Goal: Transaction & Acquisition: Book appointment/travel/reservation

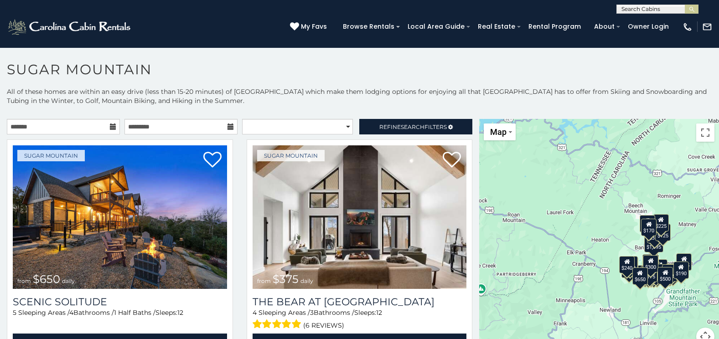
click at [110, 125] on icon at bounding box center [113, 127] width 6 height 6
click at [110, 126] on icon at bounding box center [113, 127] width 6 height 6
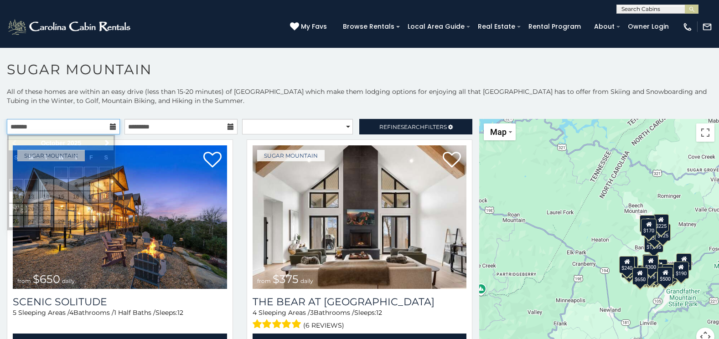
click at [92, 129] on input "text" at bounding box center [63, 126] width 113 height 15
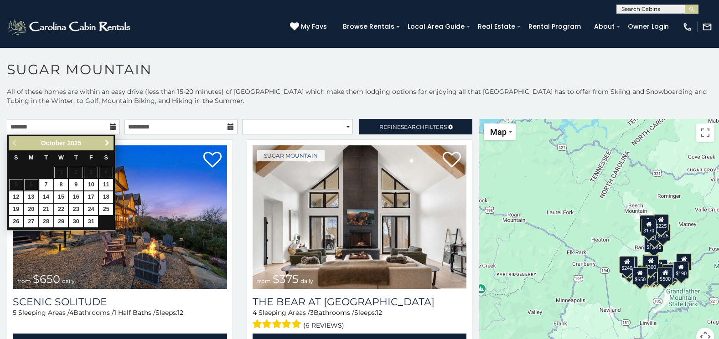
click at [108, 142] on span "Next" at bounding box center [106, 142] width 7 height 7
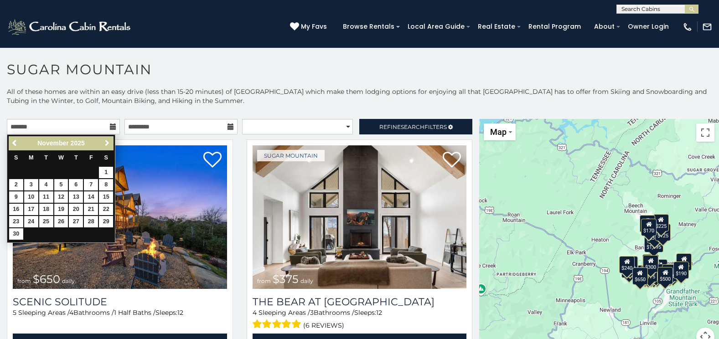
click at [108, 142] on span "Next" at bounding box center [106, 142] width 7 height 7
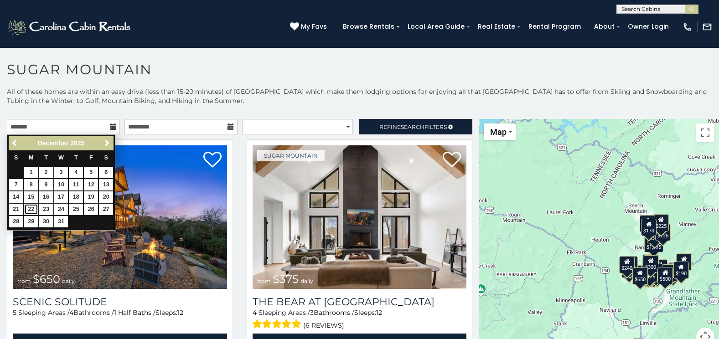
click at [32, 206] on link "22" at bounding box center [31, 209] width 14 height 11
type input "**********"
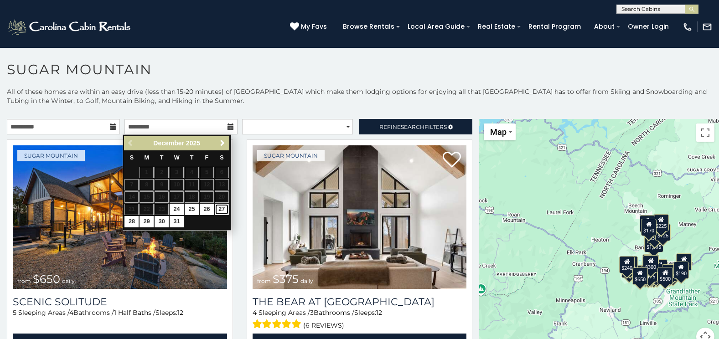
click at [223, 206] on link "27" at bounding box center [222, 209] width 14 height 11
type input "**********"
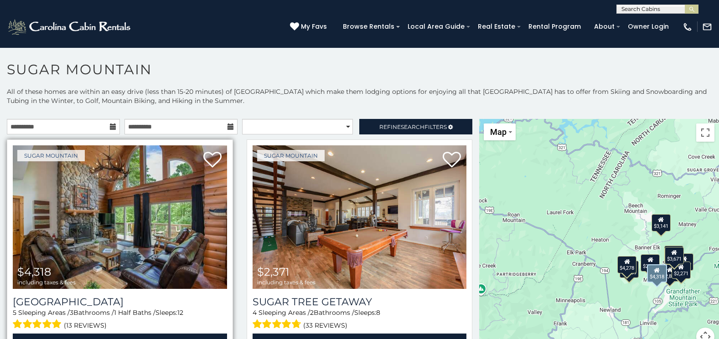
scroll to position [46, 0]
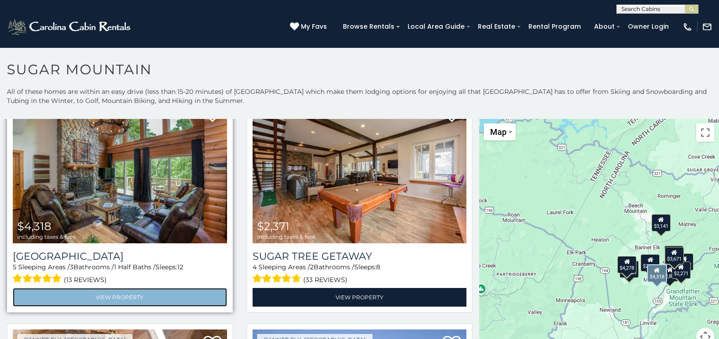
click at [138, 297] on link "View Property" at bounding box center [120, 297] width 214 height 19
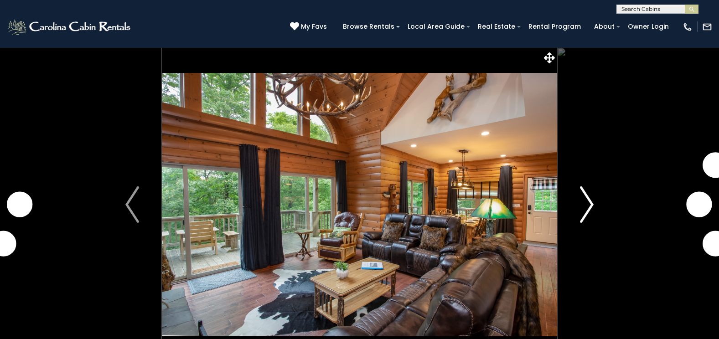
click at [583, 196] on img "Next" at bounding box center [587, 204] width 14 height 36
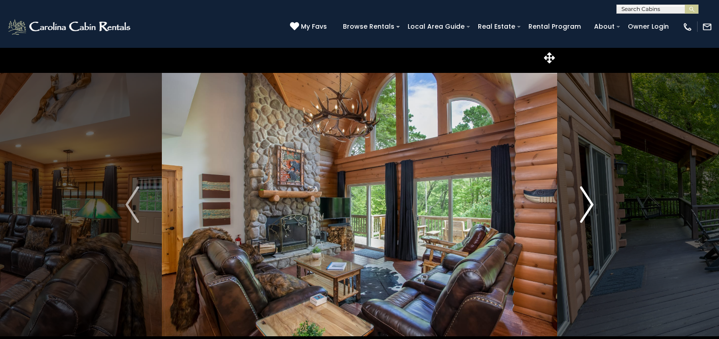
click at [583, 196] on img "Next" at bounding box center [587, 204] width 14 height 36
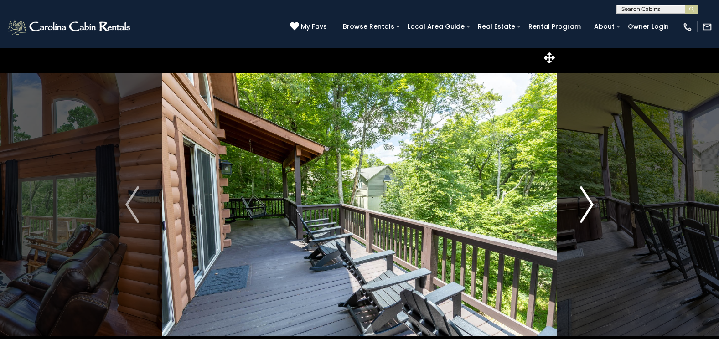
click at [583, 196] on img "Next" at bounding box center [587, 204] width 14 height 36
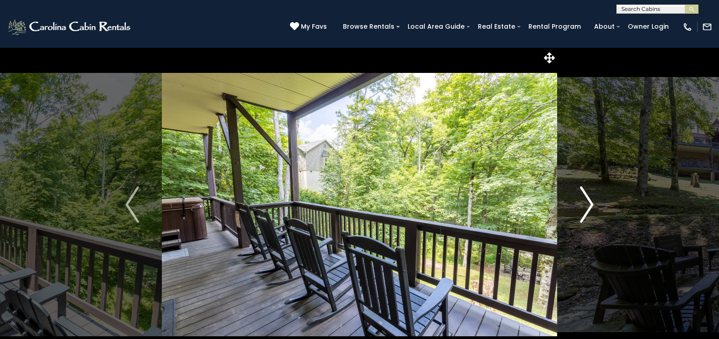
click at [583, 196] on img "Next" at bounding box center [587, 204] width 14 height 36
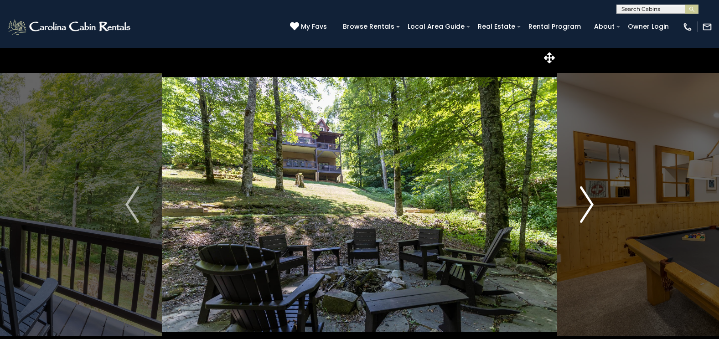
click at [583, 196] on img "Next" at bounding box center [587, 204] width 14 height 36
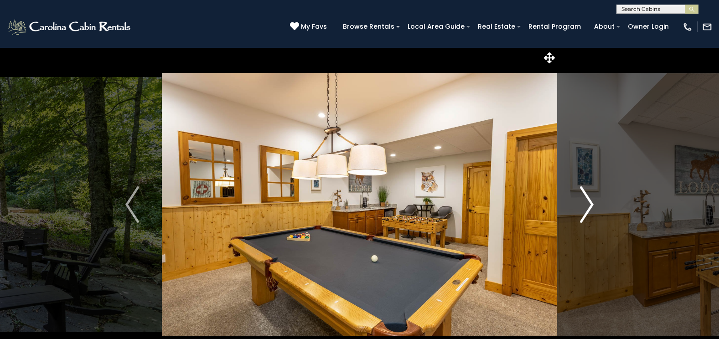
click at [583, 196] on img "Next" at bounding box center [587, 204] width 14 height 36
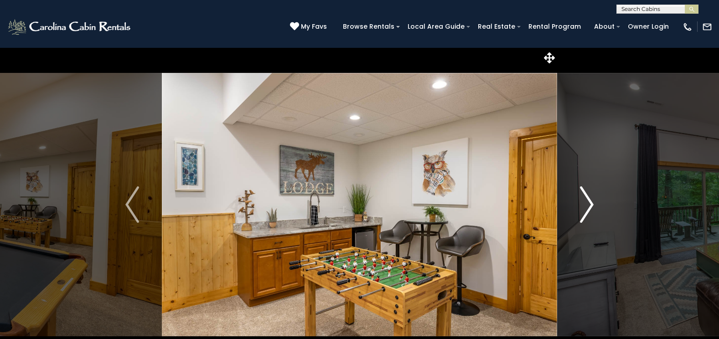
click at [583, 196] on img "Next" at bounding box center [587, 204] width 14 height 36
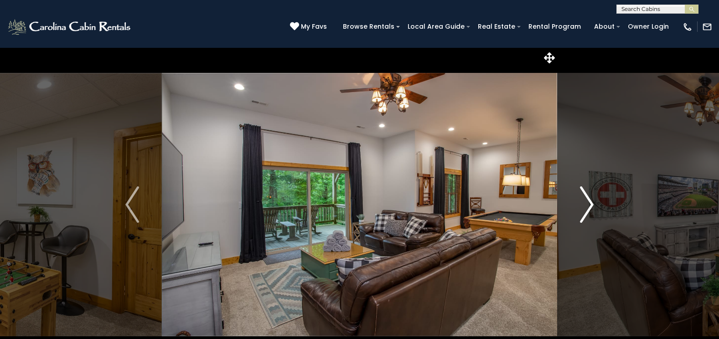
click at [583, 196] on img "Next" at bounding box center [587, 204] width 14 height 36
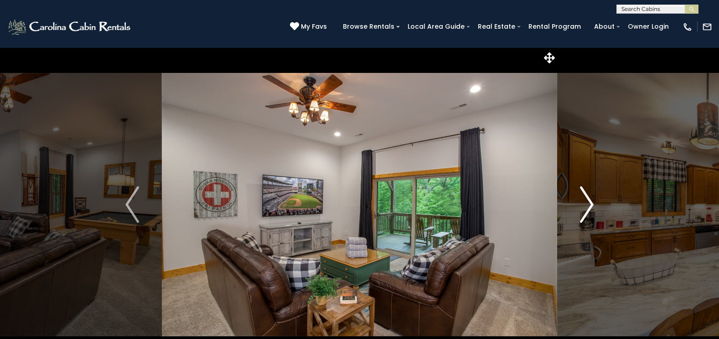
click at [583, 196] on img "Next" at bounding box center [587, 204] width 14 height 36
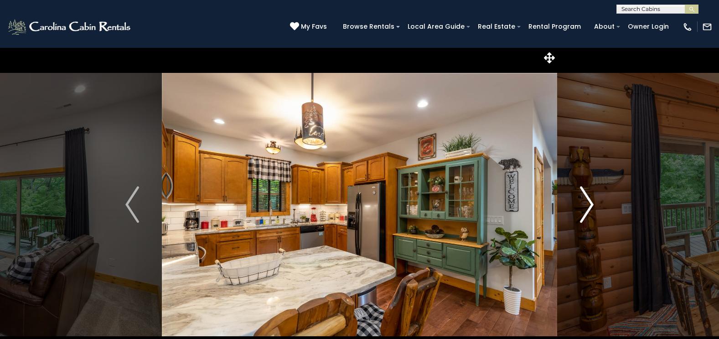
click at [583, 196] on img "Next" at bounding box center [587, 204] width 14 height 36
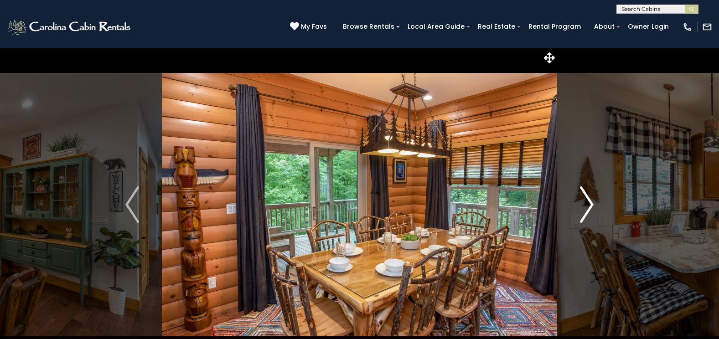
click at [583, 196] on img "Next" at bounding box center [587, 204] width 14 height 36
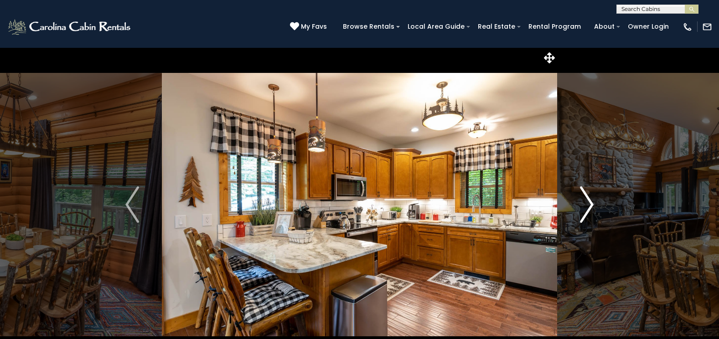
click at [583, 196] on img "Next" at bounding box center [587, 204] width 14 height 36
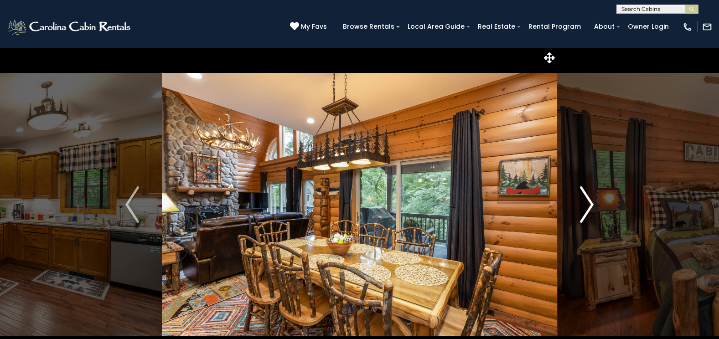
click at [583, 196] on img "Next" at bounding box center [587, 204] width 14 height 36
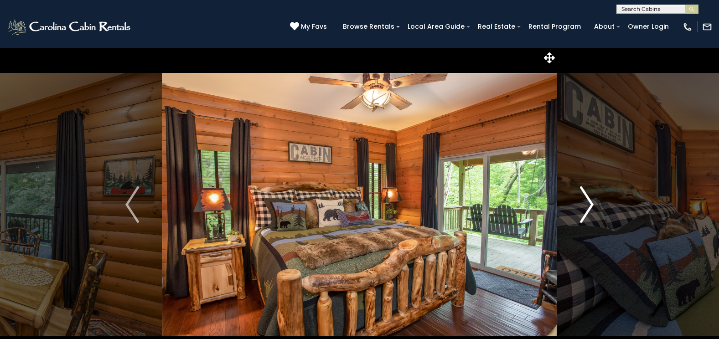
click at [585, 200] on img "Next" at bounding box center [587, 204] width 14 height 36
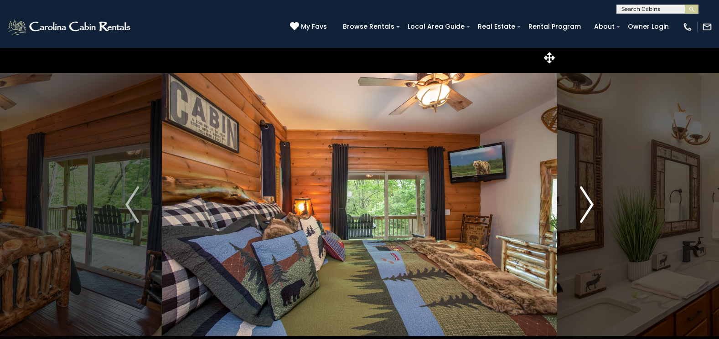
click at [585, 200] on img "Next" at bounding box center [587, 204] width 14 height 36
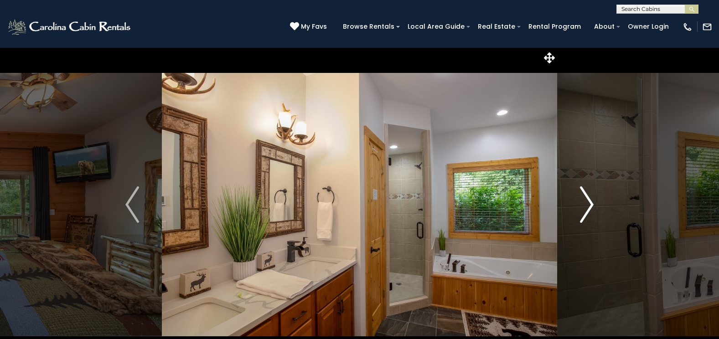
click at [585, 200] on img "Next" at bounding box center [587, 204] width 14 height 36
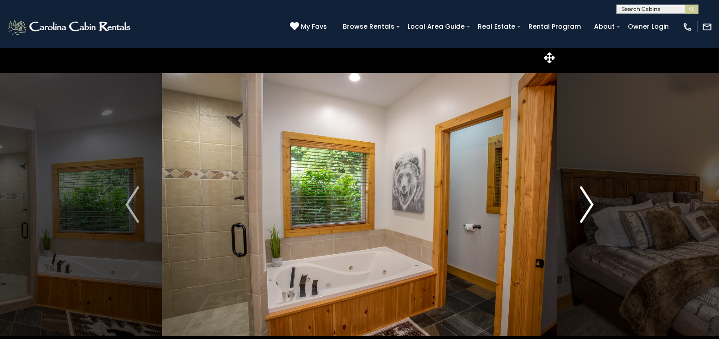
click at [585, 200] on img "Next" at bounding box center [587, 204] width 14 height 36
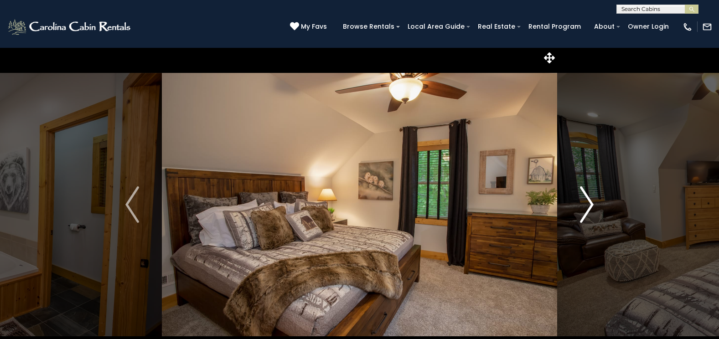
click at [585, 200] on img "Next" at bounding box center [587, 204] width 14 height 36
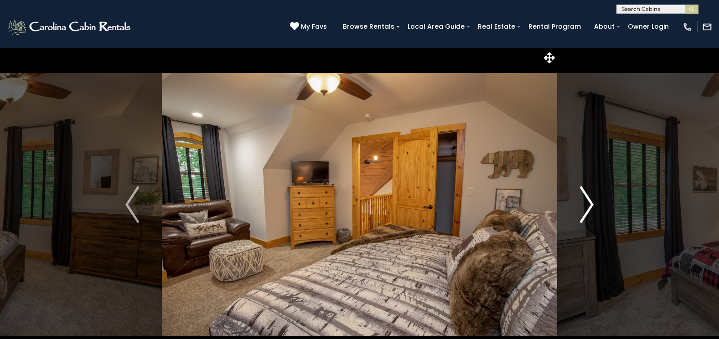
click at [585, 200] on img "Next" at bounding box center [587, 204] width 14 height 36
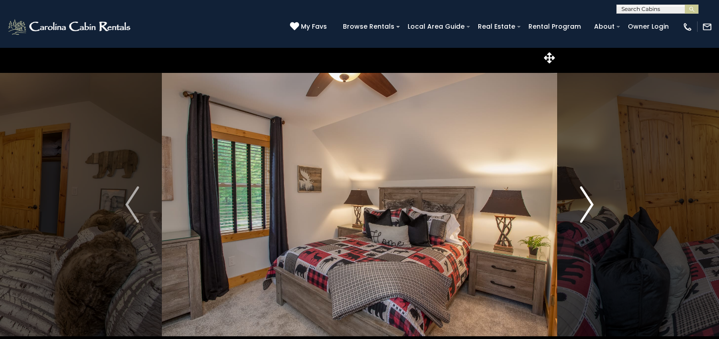
click at [585, 200] on img "Next" at bounding box center [587, 204] width 14 height 36
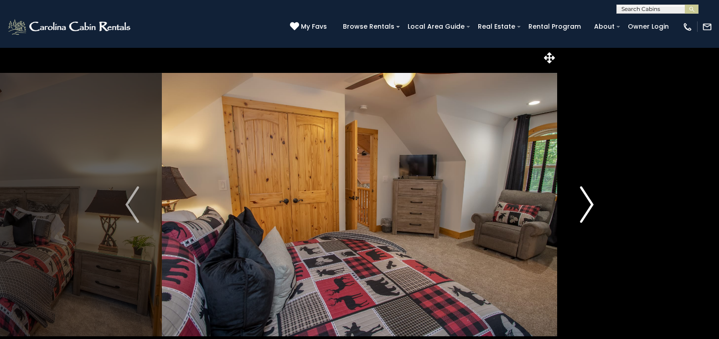
click at [585, 200] on img "Next" at bounding box center [587, 204] width 14 height 36
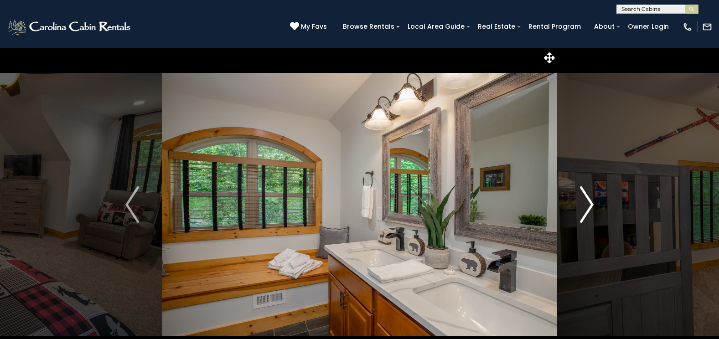
click at [585, 200] on img "Next" at bounding box center [587, 204] width 14 height 36
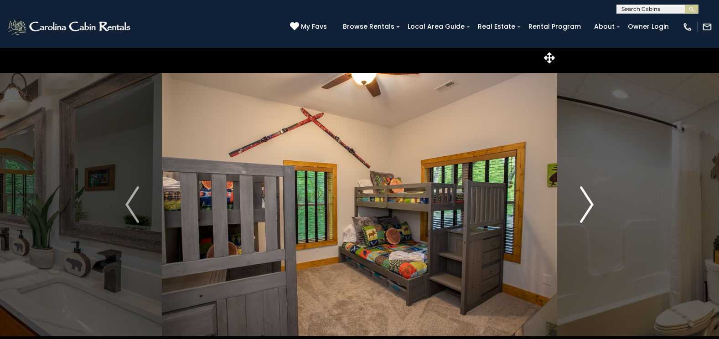
click at [585, 200] on img "Next" at bounding box center [587, 204] width 14 height 36
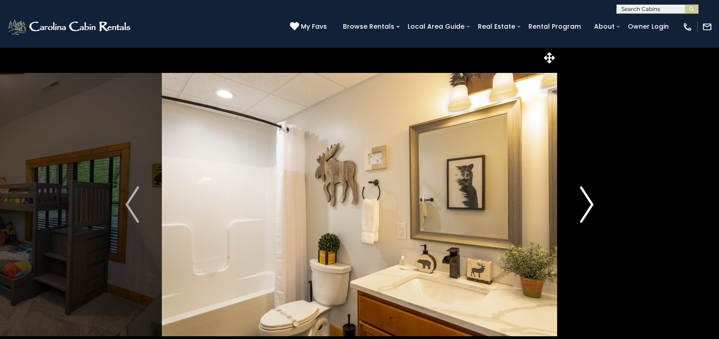
click at [585, 200] on img "Next" at bounding box center [587, 204] width 14 height 36
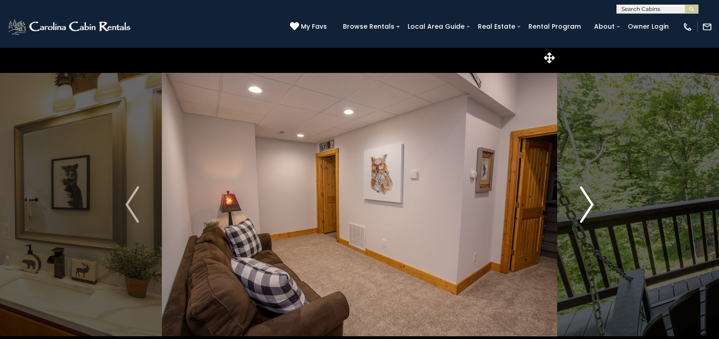
click at [582, 196] on img "Next" at bounding box center [587, 204] width 14 height 36
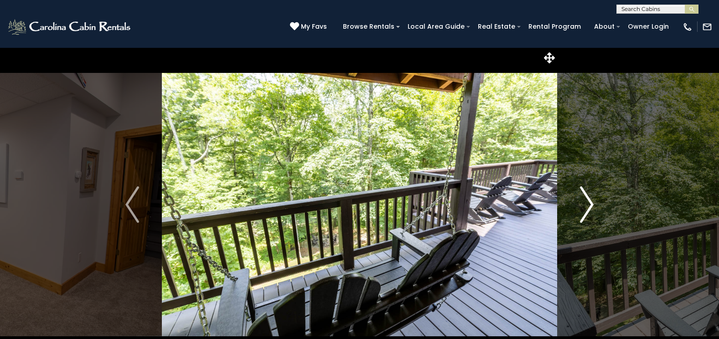
click at [578, 201] on button "Next" at bounding box center [586, 204] width 59 height 314
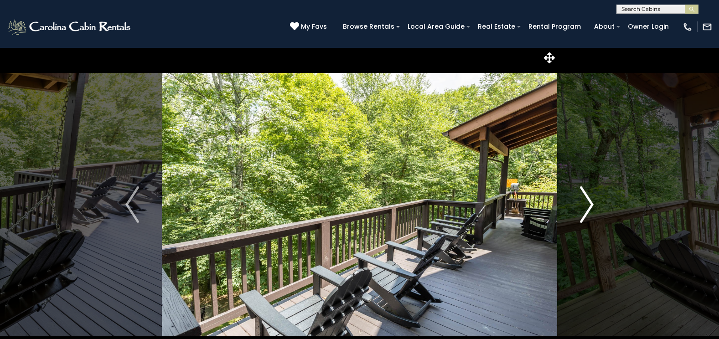
click at [578, 203] on button "Next" at bounding box center [586, 204] width 59 height 314
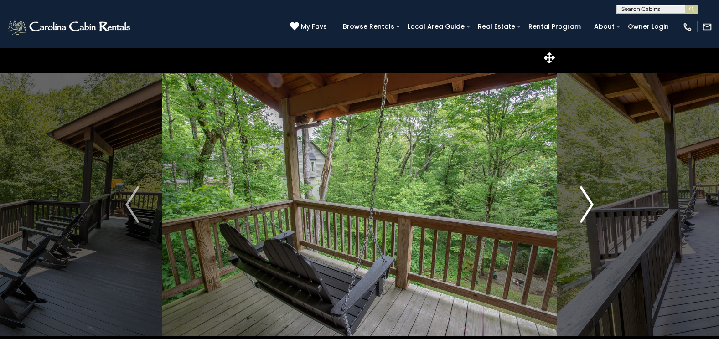
click at [578, 203] on button "Next" at bounding box center [586, 204] width 59 height 314
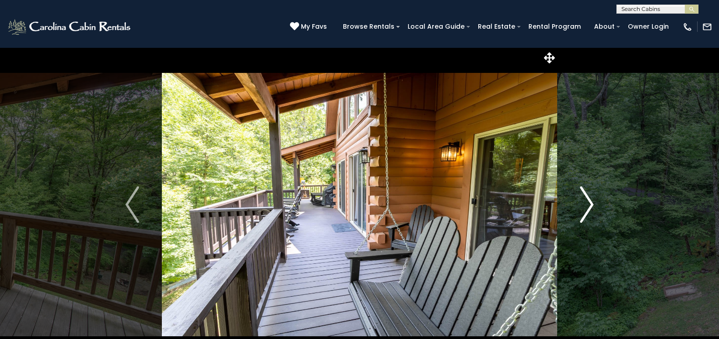
click at [578, 203] on button "Next" at bounding box center [586, 204] width 59 height 314
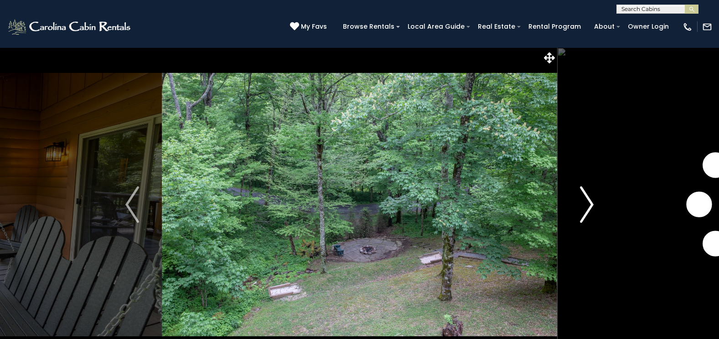
click at [578, 203] on button "Next" at bounding box center [586, 204] width 59 height 314
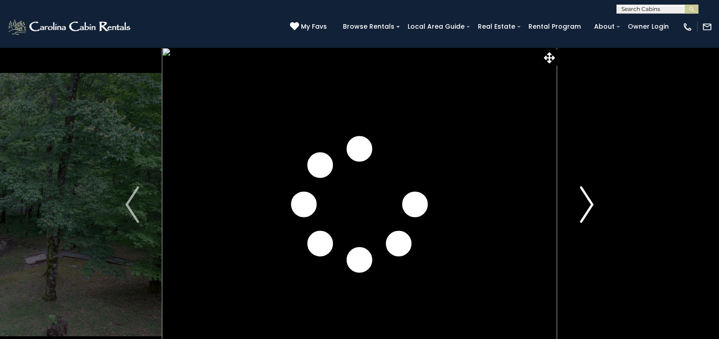
click at [578, 203] on button "Next" at bounding box center [586, 204] width 59 height 314
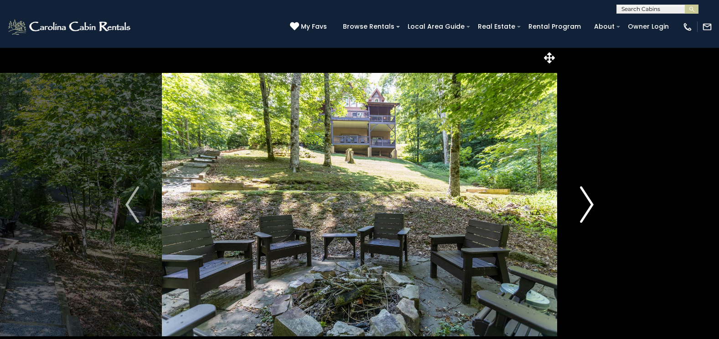
click at [578, 203] on button "Next" at bounding box center [586, 204] width 59 height 314
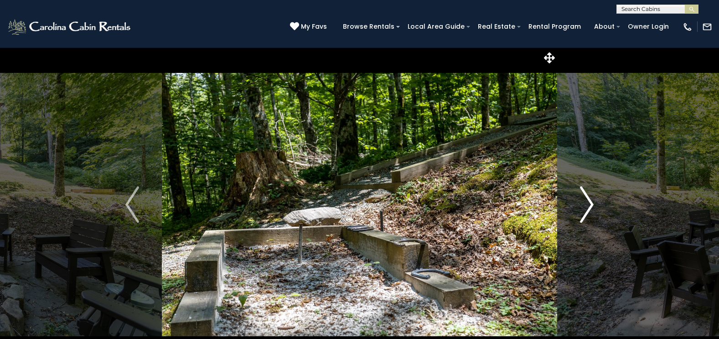
click at [578, 203] on button "Next" at bounding box center [586, 204] width 59 height 314
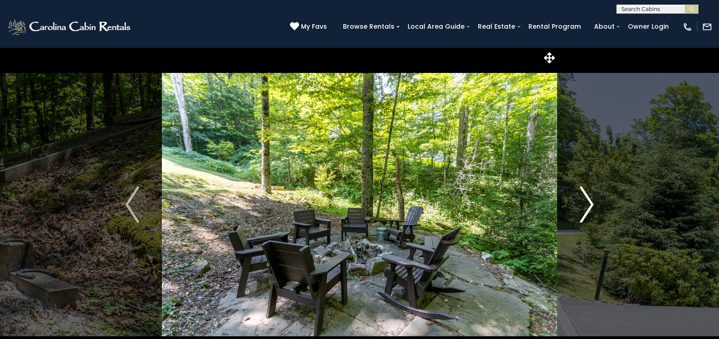
click at [578, 203] on button "Next" at bounding box center [586, 204] width 59 height 314
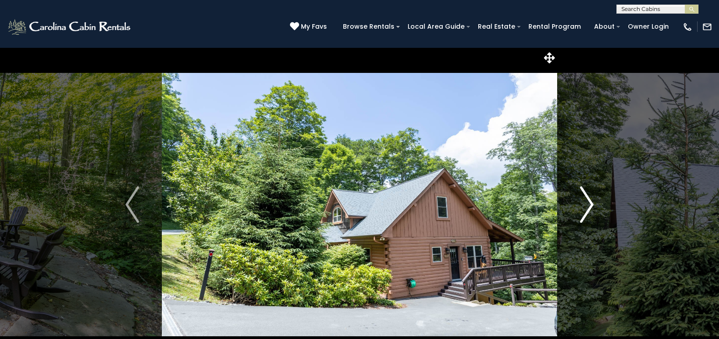
click at [578, 203] on button "Next" at bounding box center [586, 204] width 59 height 314
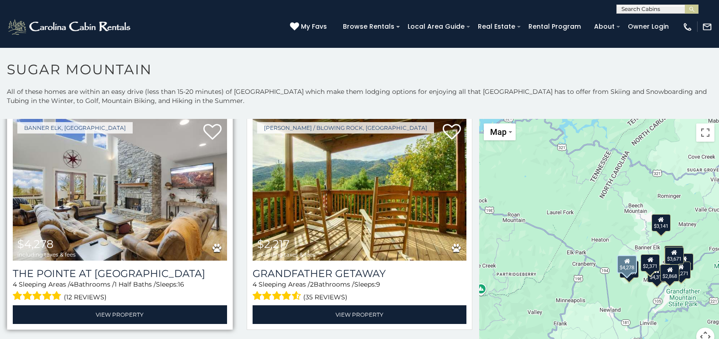
scroll to position [501, 0]
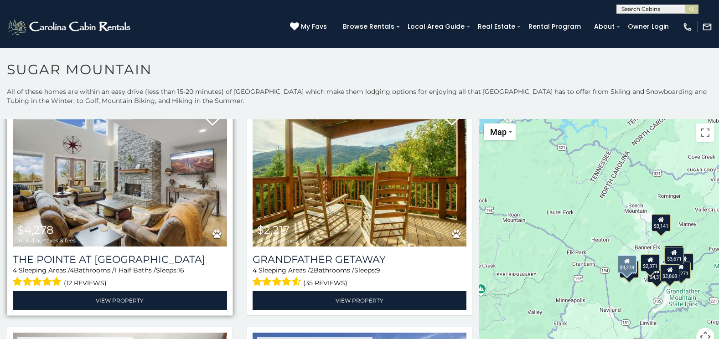
click at [129, 220] on img at bounding box center [120, 175] width 214 height 144
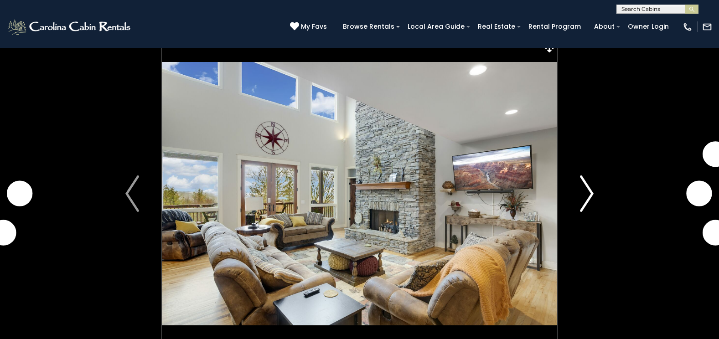
scroll to position [91, 0]
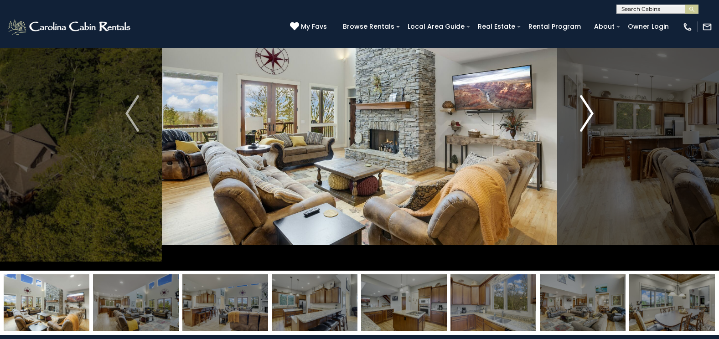
click at [580, 106] on img "Next" at bounding box center [587, 113] width 14 height 36
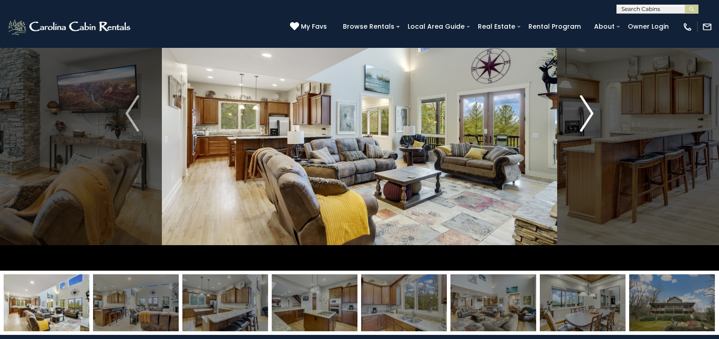
click at [580, 106] on img "Next" at bounding box center [587, 113] width 14 height 36
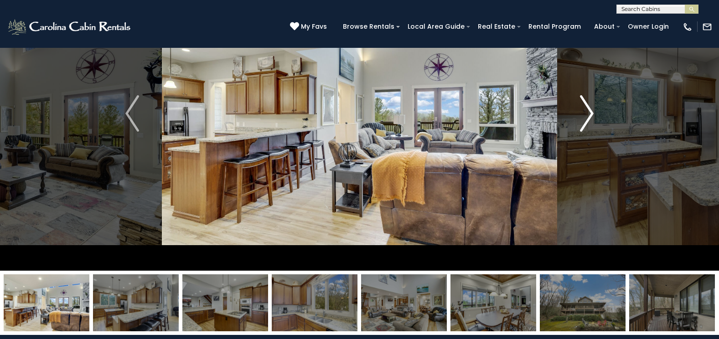
click at [580, 106] on img "Next" at bounding box center [587, 113] width 14 height 36
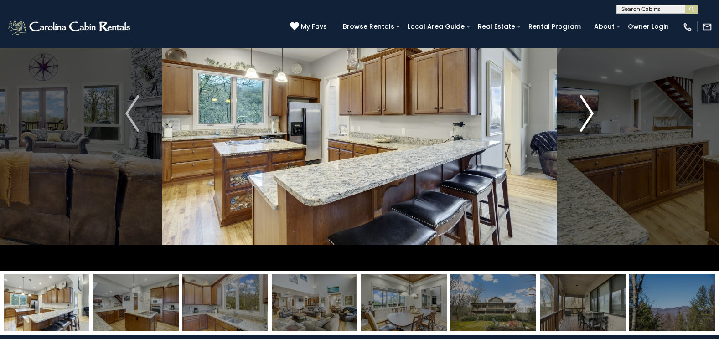
click at [580, 106] on img "Next" at bounding box center [587, 113] width 14 height 36
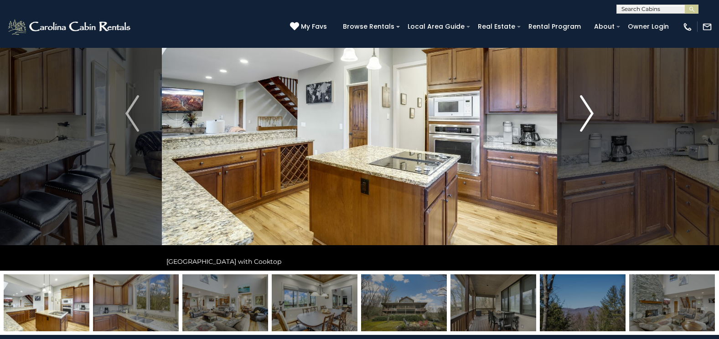
click at [580, 106] on img "Next" at bounding box center [587, 113] width 14 height 36
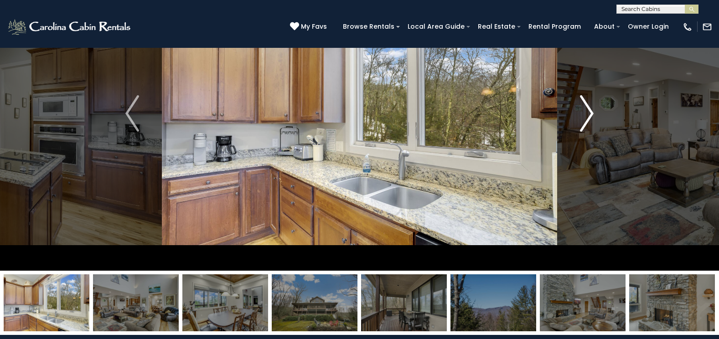
click at [580, 106] on img "Next" at bounding box center [587, 113] width 14 height 36
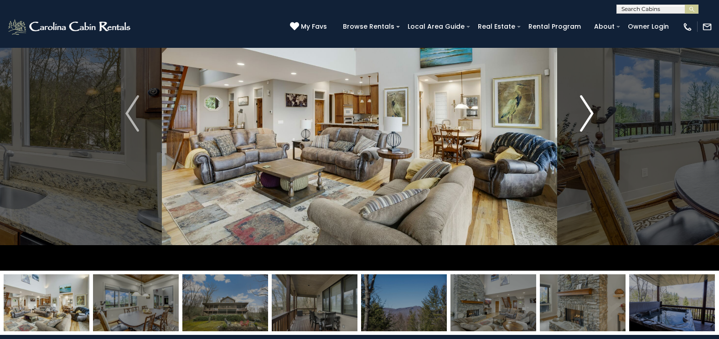
click at [580, 106] on img "Next" at bounding box center [587, 113] width 14 height 36
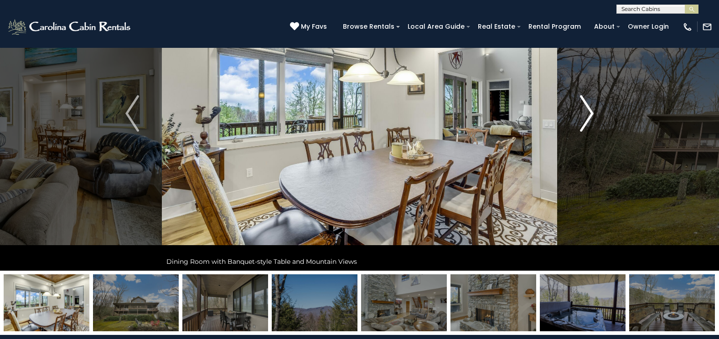
click at [580, 107] on img "Next" at bounding box center [587, 113] width 14 height 36
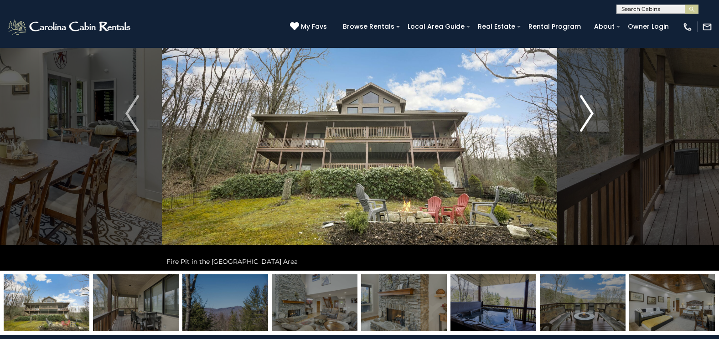
click at [580, 107] on img "Next" at bounding box center [587, 113] width 14 height 36
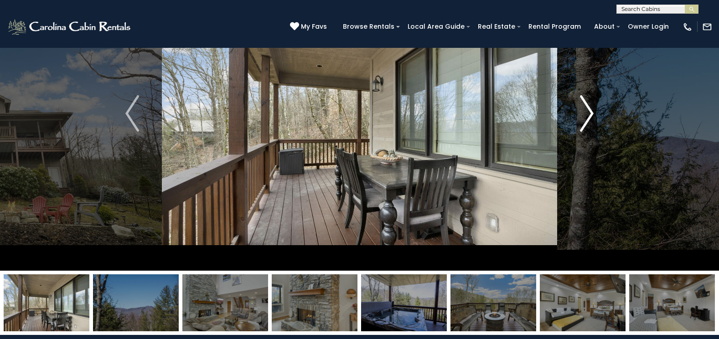
click at [580, 107] on img "Next" at bounding box center [587, 113] width 14 height 36
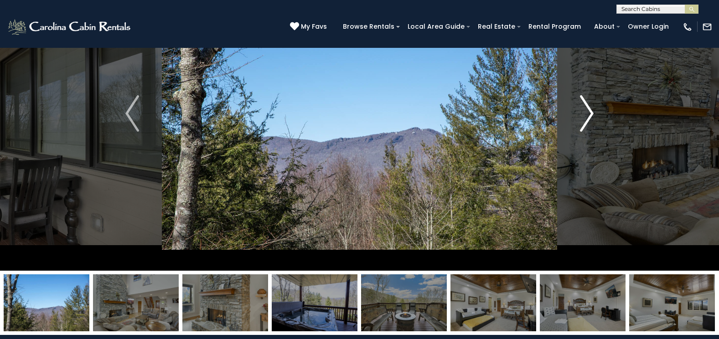
click at [580, 107] on img "Next" at bounding box center [587, 113] width 14 height 36
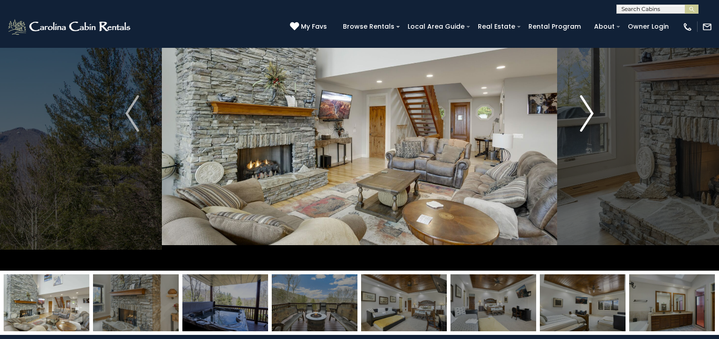
click at [580, 107] on img "Next" at bounding box center [587, 113] width 14 height 36
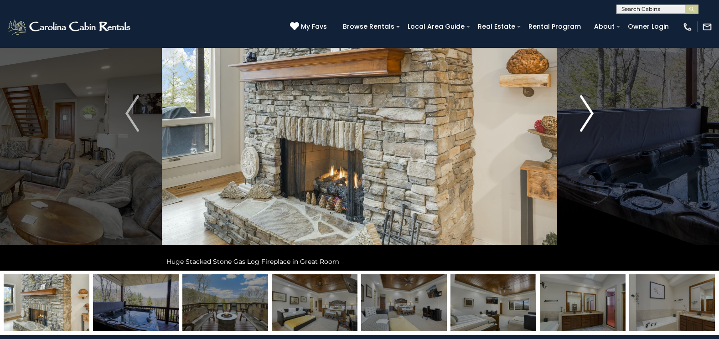
click at [580, 107] on img "Next" at bounding box center [587, 113] width 14 height 36
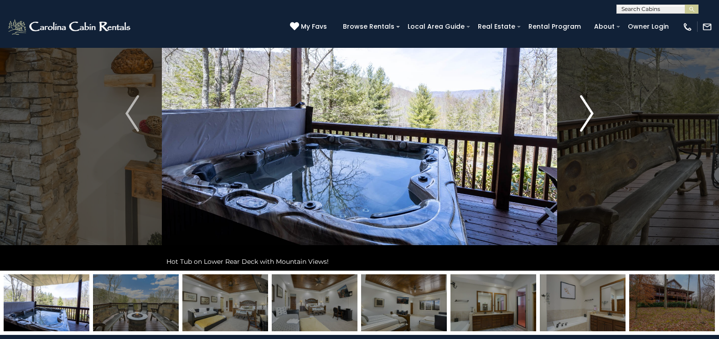
click at [580, 107] on img "Next" at bounding box center [587, 113] width 14 height 36
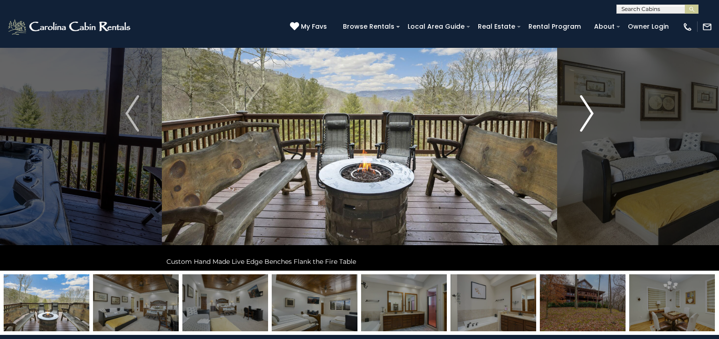
click at [580, 107] on img "Next" at bounding box center [587, 113] width 14 height 36
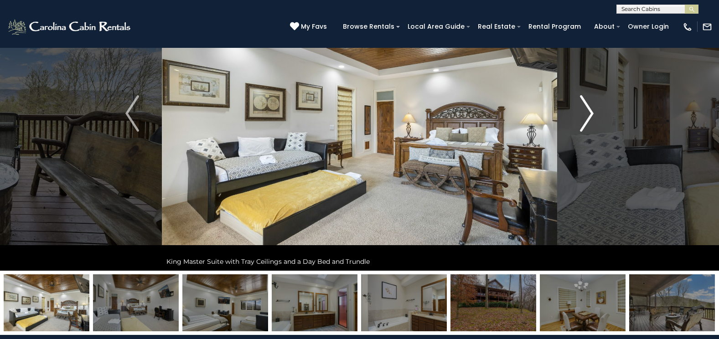
click at [580, 107] on img "Next" at bounding box center [587, 113] width 14 height 36
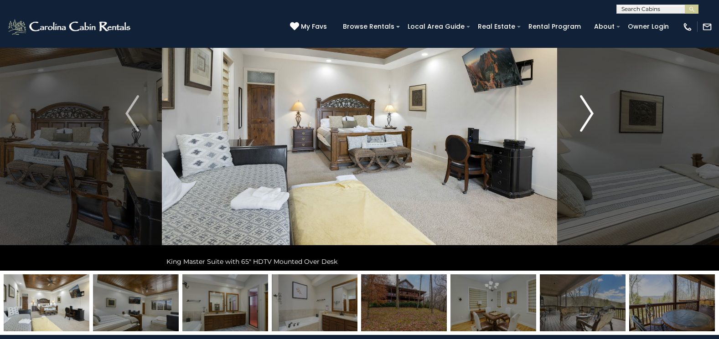
click at [580, 107] on img "Next" at bounding box center [587, 113] width 14 height 36
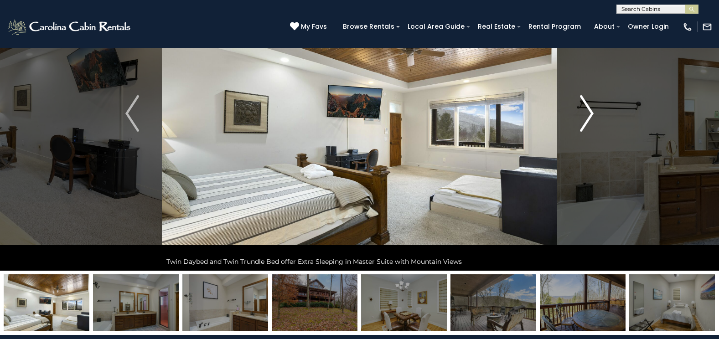
click at [580, 107] on img "Next" at bounding box center [587, 113] width 14 height 36
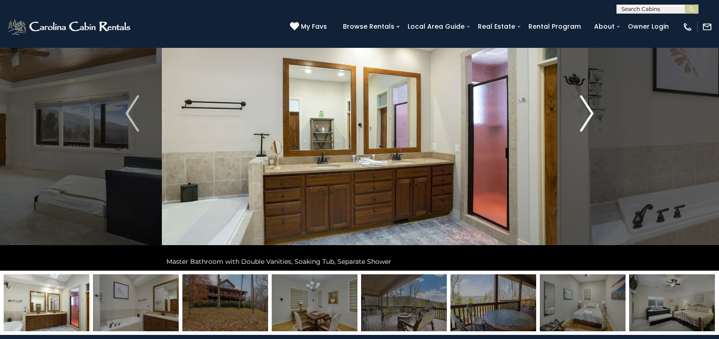
click at [580, 107] on img "Next" at bounding box center [587, 113] width 14 height 36
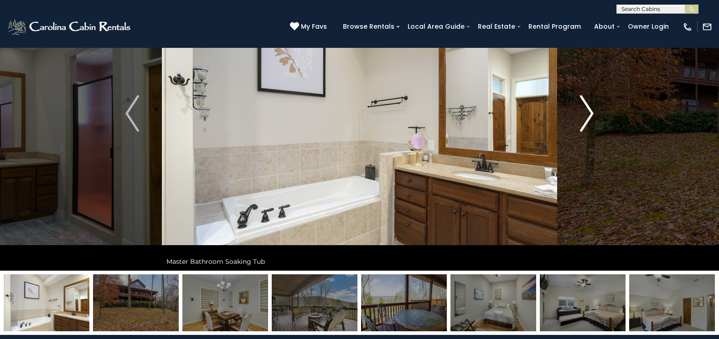
click at [580, 107] on img "Next" at bounding box center [587, 113] width 14 height 36
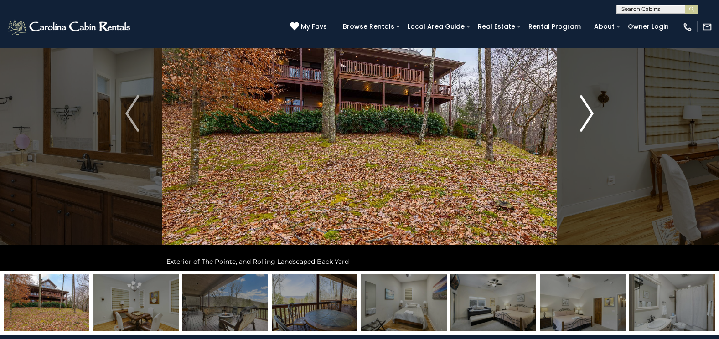
click at [580, 107] on img "Next" at bounding box center [587, 113] width 14 height 36
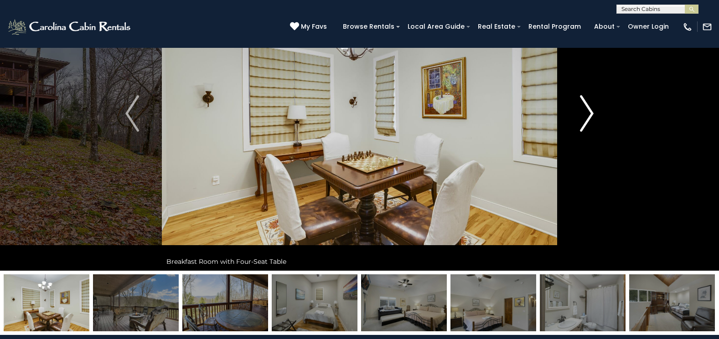
click at [580, 107] on img "Next" at bounding box center [587, 113] width 14 height 36
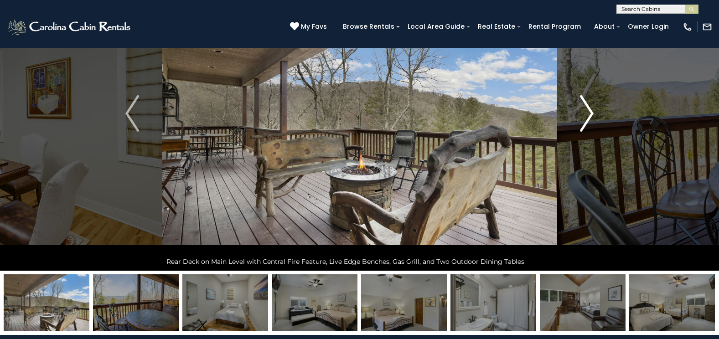
click at [580, 107] on img "Next" at bounding box center [587, 113] width 14 height 36
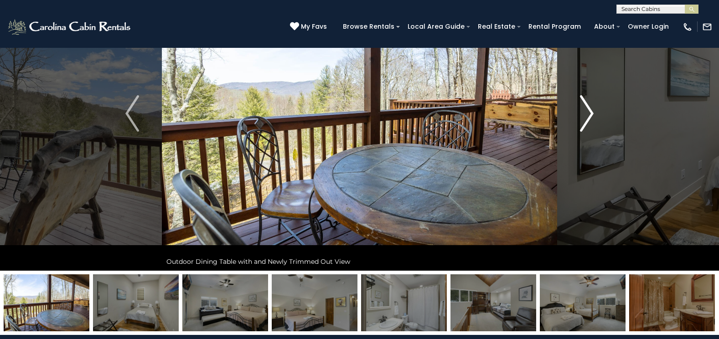
click at [580, 107] on img "Next" at bounding box center [587, 113] width 14 height 36
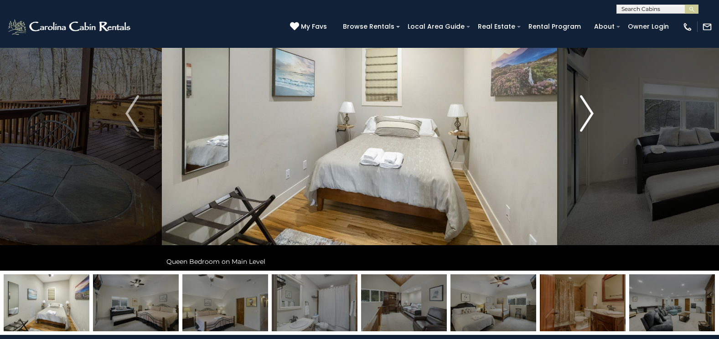
click at [580, 107] on img "Next" at bounding box center [587, 113] width 14 height 36
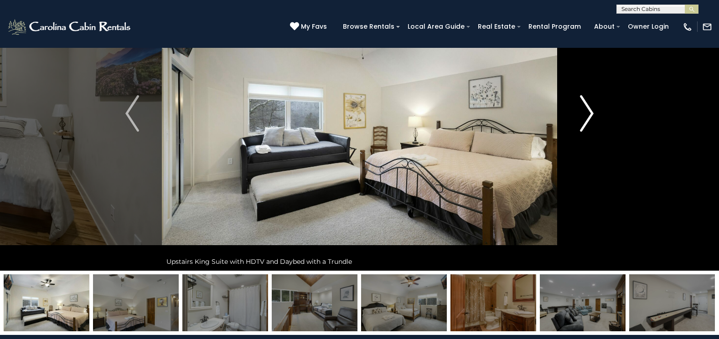
click at [580, 107] on img "Next" at bounding box center [587, 113] width 14 height 36
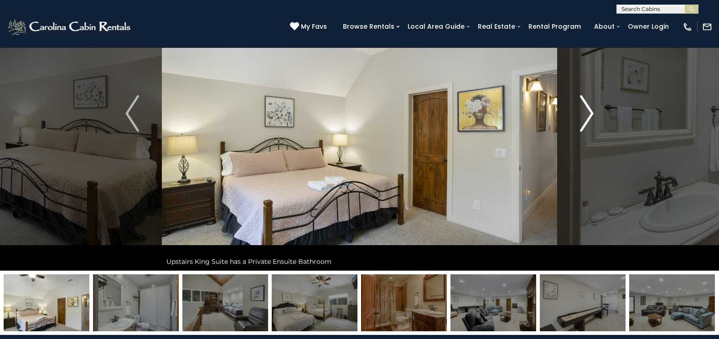
click at [580, 107] on img "Next" at bounding box center [587, 113] width 14 height 36
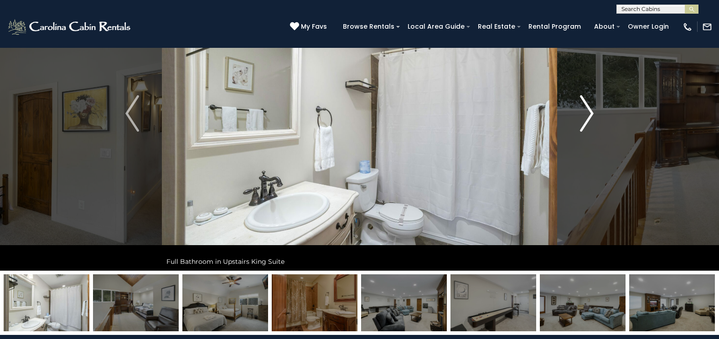
click at [580, 107] on img "Next" at bounding box center [587, 113] width 14 height 36
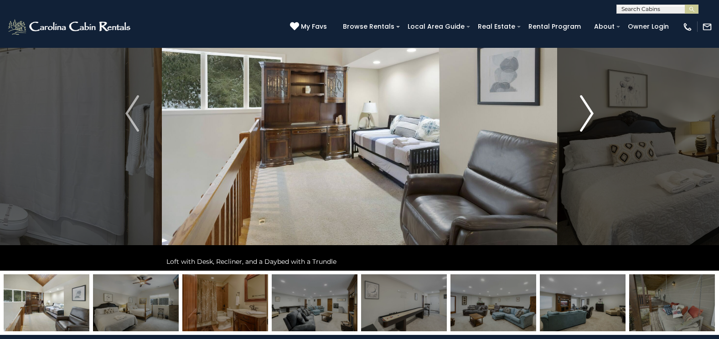
click at [580, 107] on img "Next" at bounding box center [587, 113] width 14 height 36
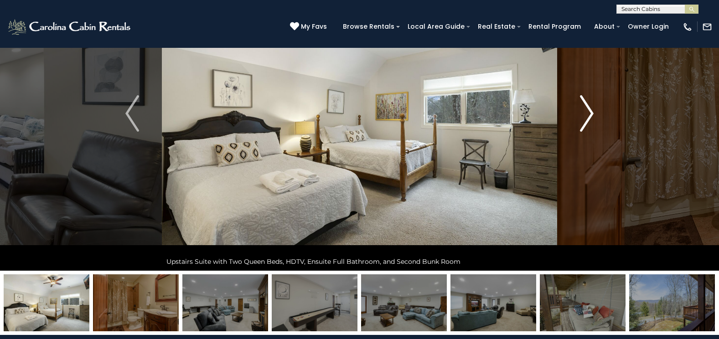
click at [580, 107] on img "Next" at bounding box center [587, 113] width 14 height 36
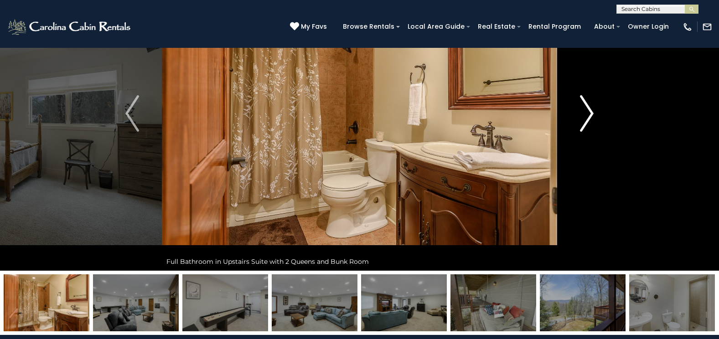
click at [580, 107] on img "Next" at bounding box center [587, 113] width 14 height 36
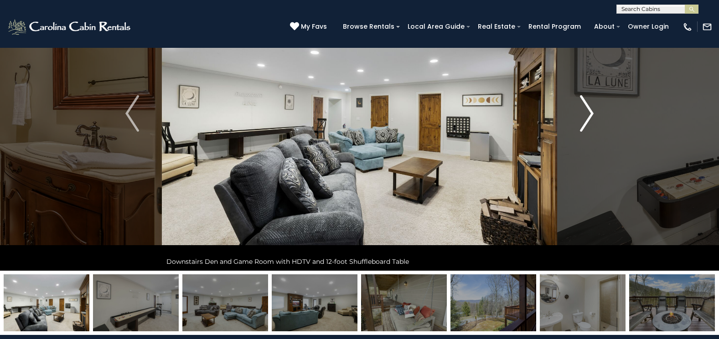
click at [580, 107] on img "Next" at bounding box center [587, 113] width 14 height 36
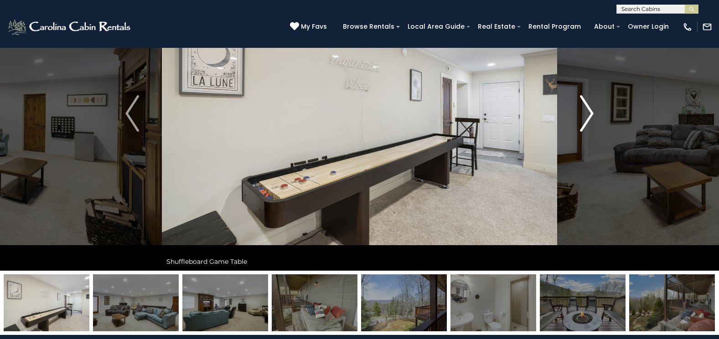
click at [580, 107] on img "Next" at bounding box center [587, 113] width 14 height 36
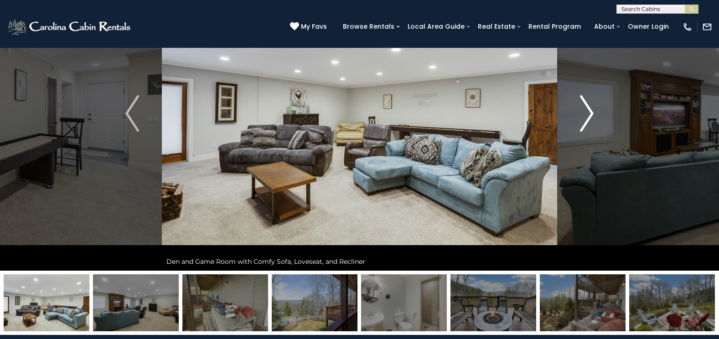
click at [580, 107] on img "Next" at bounding box center [587, 113] width 14 height 36
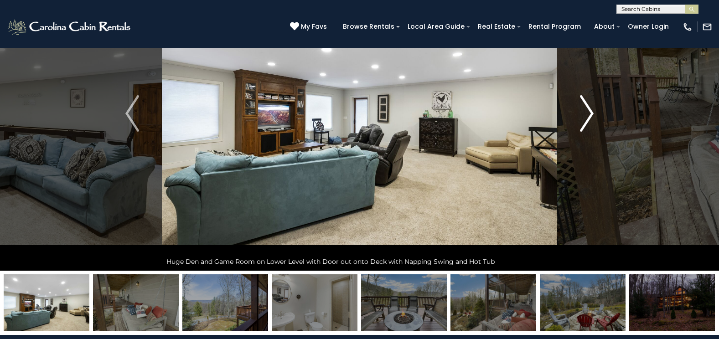
click at [580, 107] on img "Next" at bounding box center [587, 113] width 14 height 36
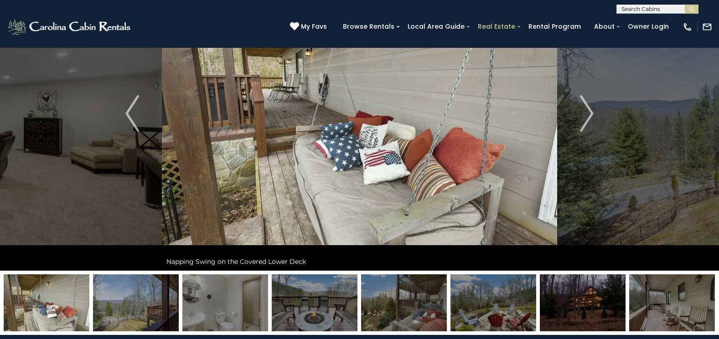
click at [557, 0] on button "Next" at bounding box center [586, 113] width 59 height 314
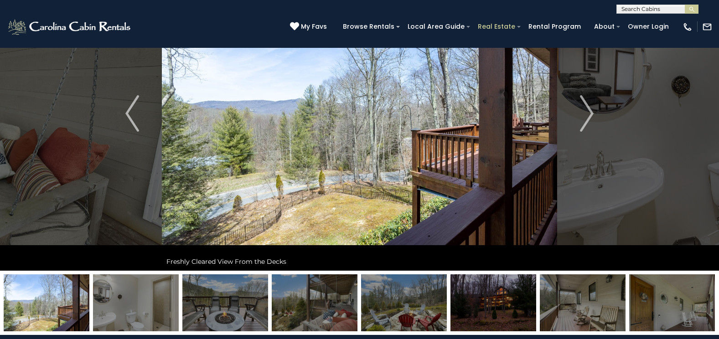
scroll to position [112, 0]
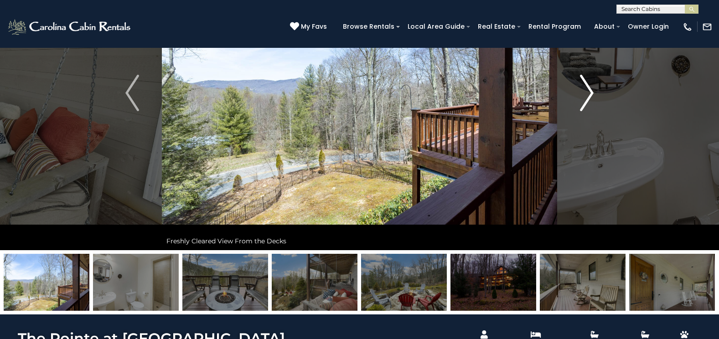
click at [587, 82] on img "Next" at bounding box center [587, 93] width 14 height 36
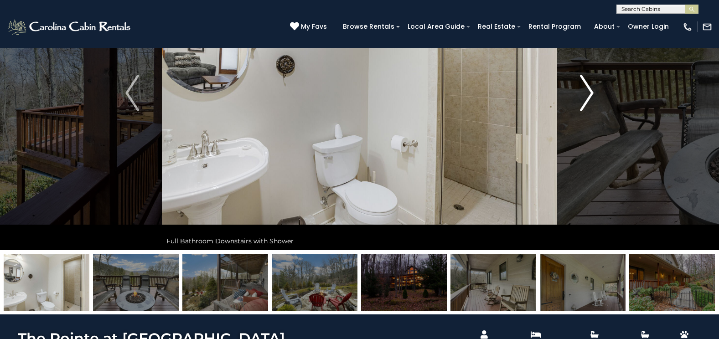
click at [587, 85] on img "Next" at bounding box center [587, 93] width 14 height 36
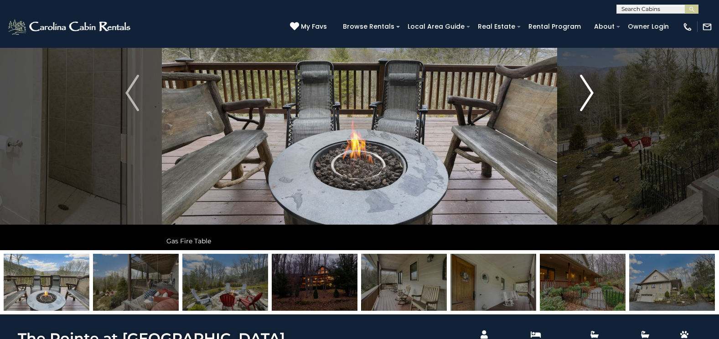
click at [587, 85] on img "Next" at bounding box center [587, 93] width 14 height 36
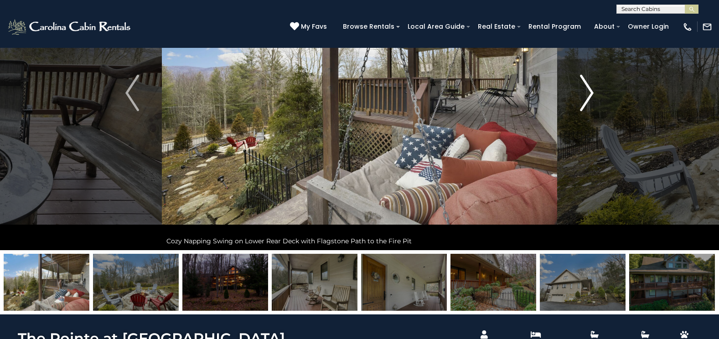
click at [587, 86] on img "Next" at bounding box center [587, 93] width 14 height 36
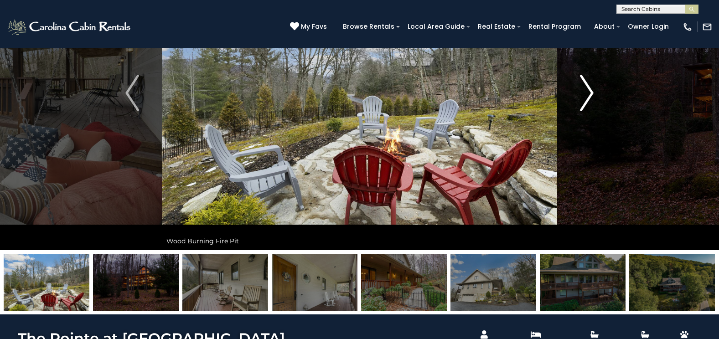
click at [587, 87] on img "Next" at bounding box center [587, 93] width 14 height 36
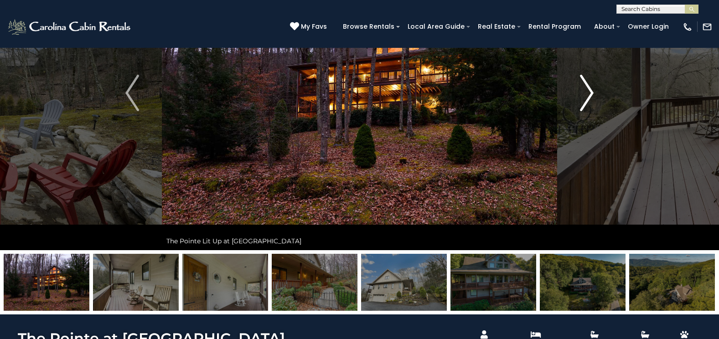
click at [587, 87] on img "Next" at bounding box center [587, 93] width 14 height 36
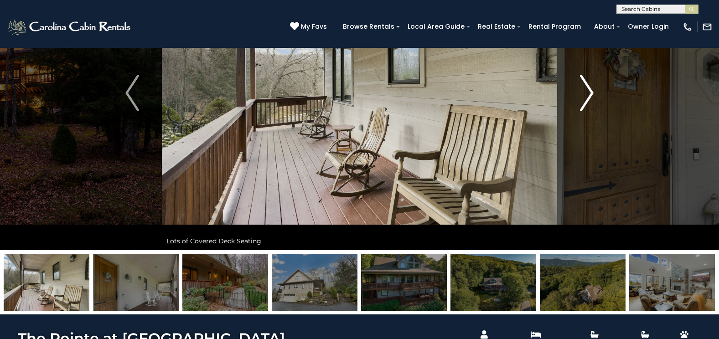
click at [587, 87] on img "Next" at bounding box center [587, 93] width 14 height 36
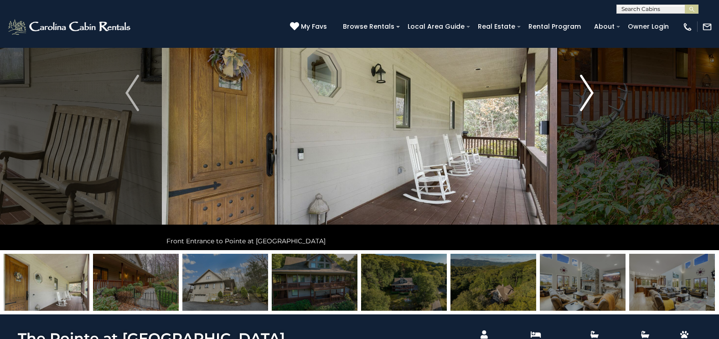
click at [587, 87] on img "Next" at bounding box center [587, 93] width 14 height 36
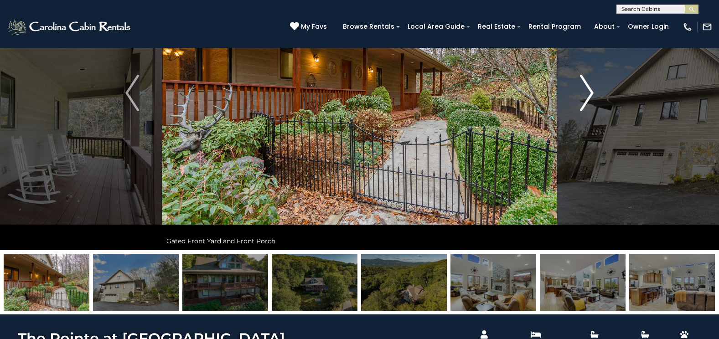
click at [587, 87] on img "Next" at bounding box center [587, 93] width 14 height 36
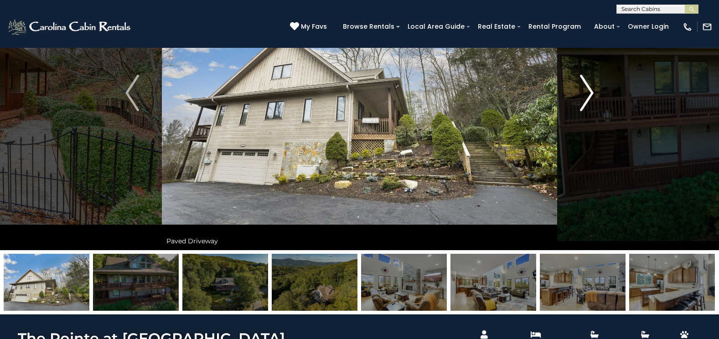
click at [587, 87] on img "Next" at bounding box center [587, 93] width 14 height 36
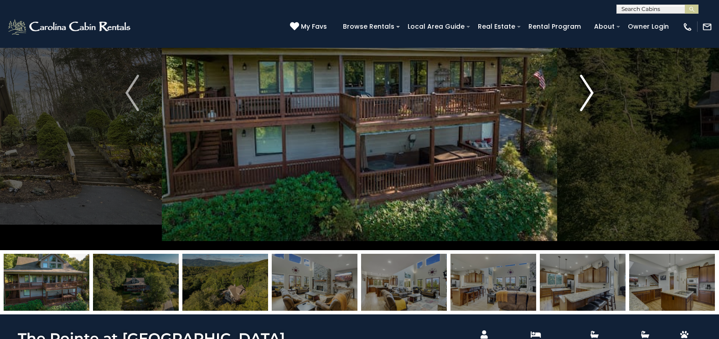
click at [587, 87] on img "Next" at bounding box center [587, 93] width 14 height 36
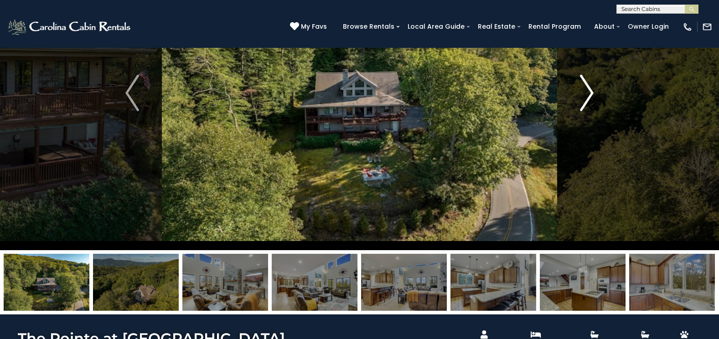
click at [587, 87] on img "Next" at bounding box center [587, 93] width 14 height 36
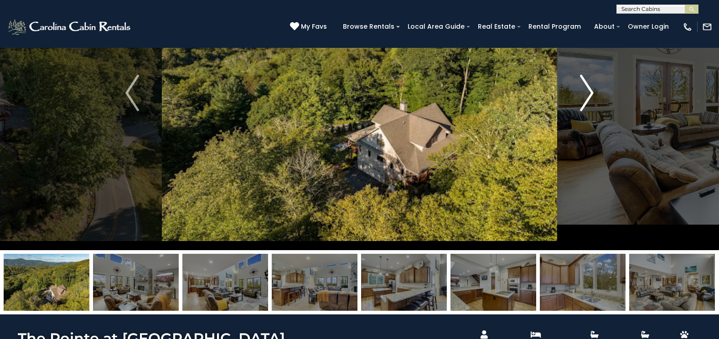
click at [587, 87] on img "Next" at bounding box center [587, 93] width 14 height 36
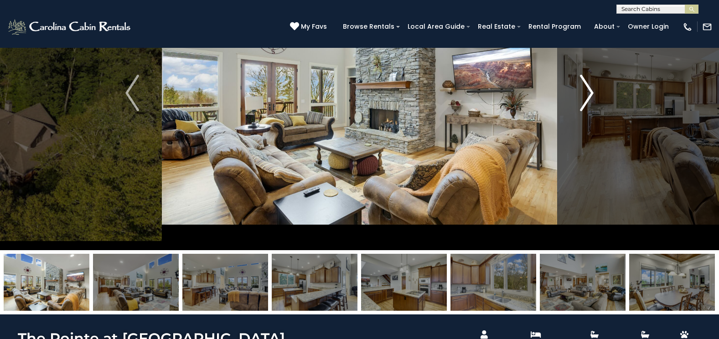
click at [587, 87] on img "Next" at bounding box center [587, 93] width 14 height 36
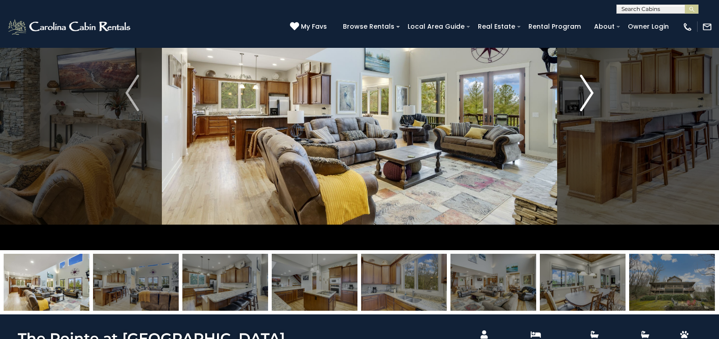
click at [587, 87] on img "Next" at bounding box center [587, 93] width 14 height 36
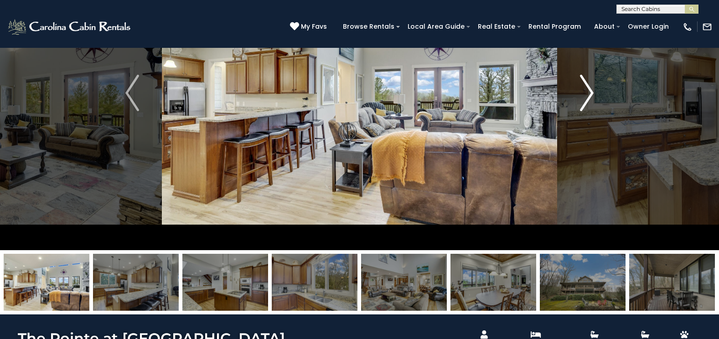
click at [587, 87] on img "Next" at bounding box center [587, 93] width 14 height 36
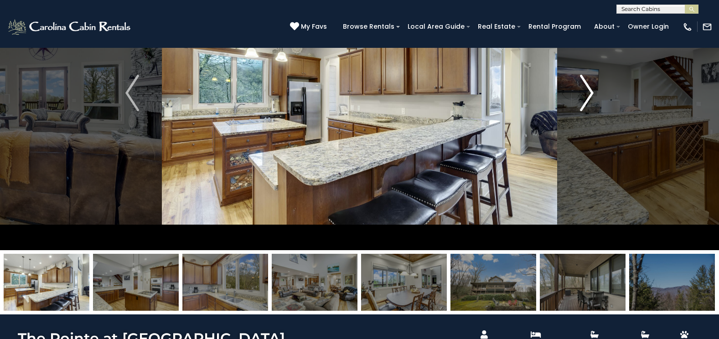
click at [587, 87] on img "Next" at bounding box center [587, 93] width 14 height 36
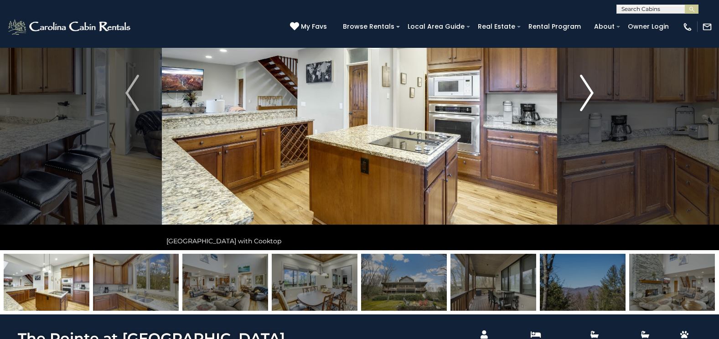
click at [587, 87] on img "Next" at bounding box center [587, 93] width 14 height 36
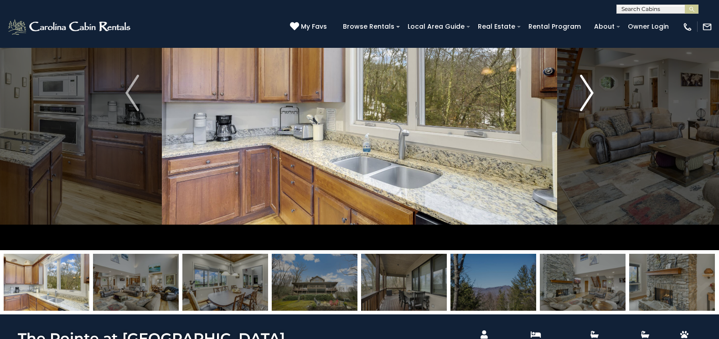
click at [587, 87] on img "Next" at bounding box center [587, 93] width 14 height 36
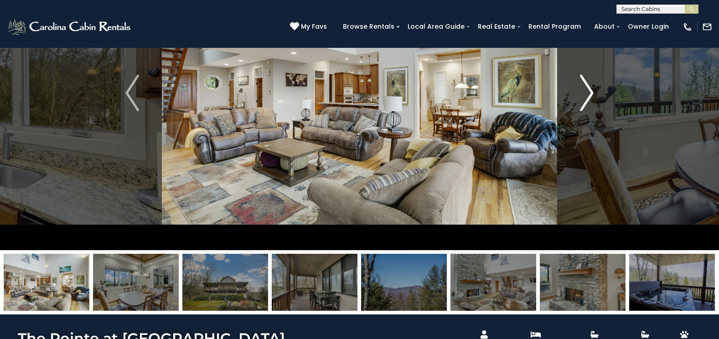
click at [587, 87] on img "Next" at bounding box center [587, 93] width 14 height 36
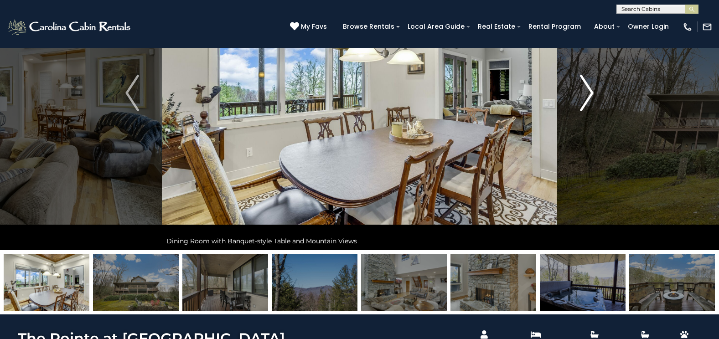
click at [587, 87] on img "Next" at bounding box center [587, 93] width 14 height 36
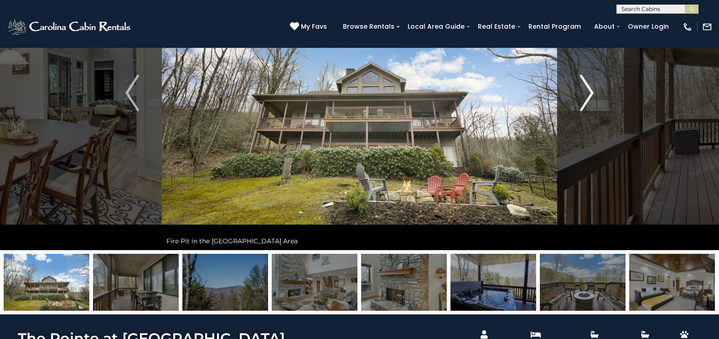
click at [587, 87] on img "Next" at bounding box center [587, 93] width 14 height 36
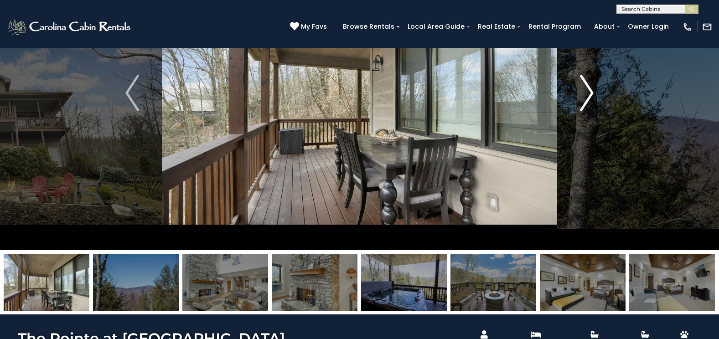
click at [587, 87] on img "Next" at bounding box center [587, 93] width 14 height 36
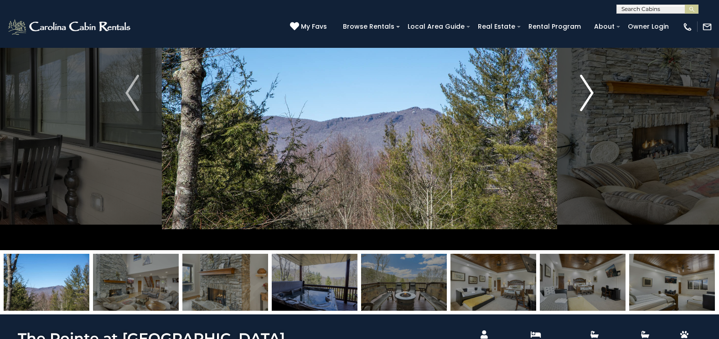
click at [587, 87] on img "Next" at bounding box center [587, 93] width 14 height 36
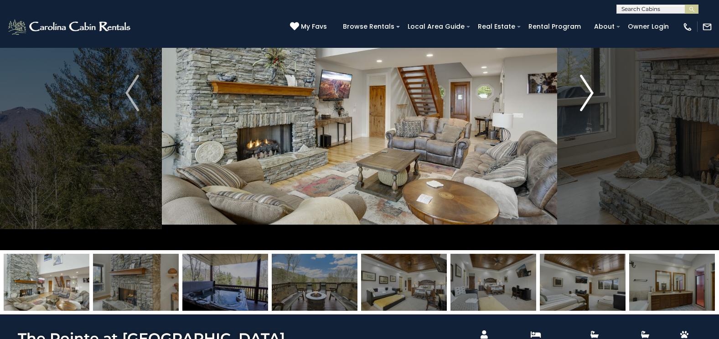
click at [587, 87] on img "Next" at bounding box center [587, 93] width 14 height 36
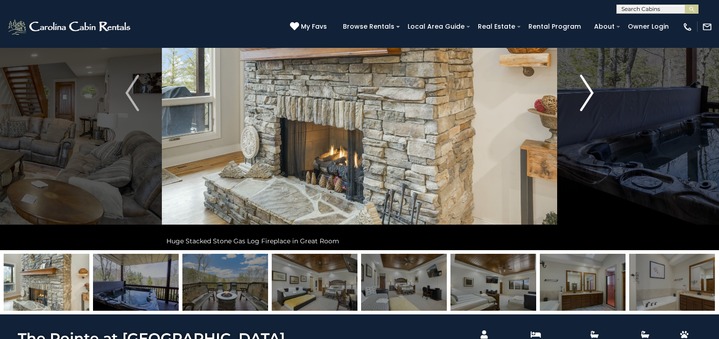
click at [587, 87] on img "Next" at bounding box center [587, 93] width 14 height 36
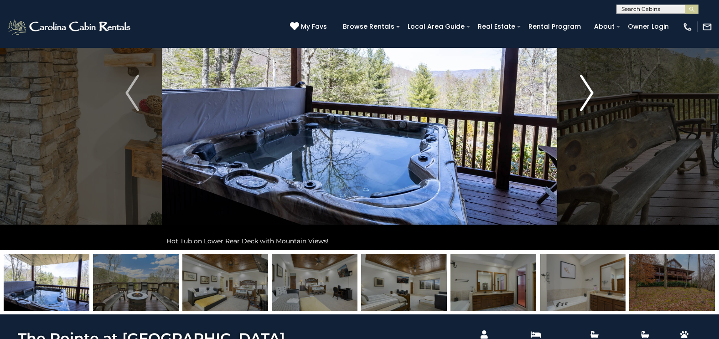
click at [587, 87] on img "Next" at bounding box center [587, 93] width 14 height 36
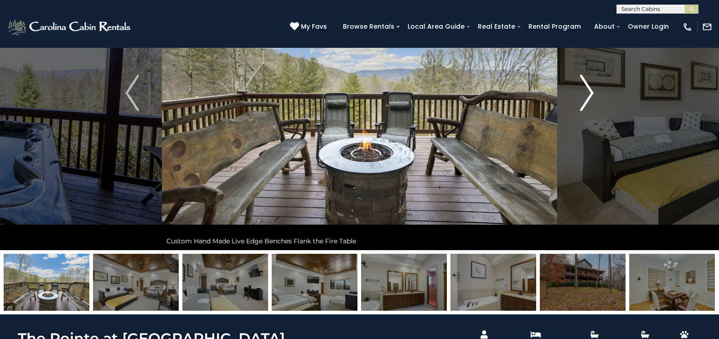
click at [587, 87] on img "Next" at bounding box center [587, 93] width 14 height 36
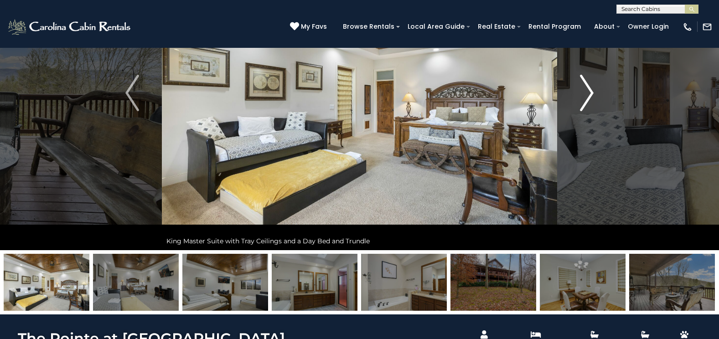
click at [587, 87] on img "Next" at bounding box center [587, 93] width 14 height 36
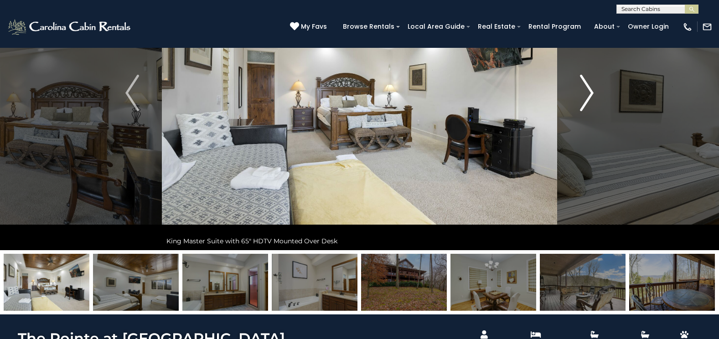
click at [587, 87] on img "Next" at bounding box center [587, 93] width 14 height 36
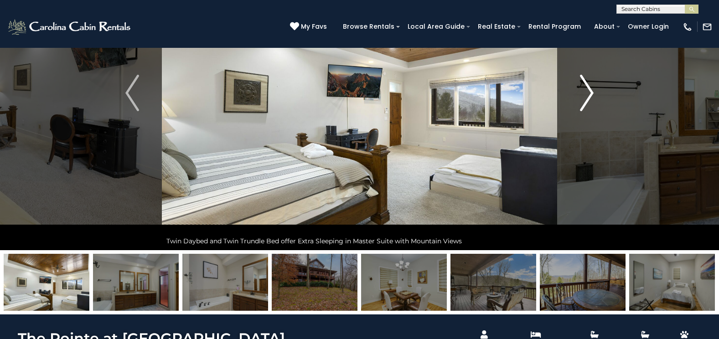
click at [587, 87] on img "Next" at bounding box center [587, 93] width 14 height 36
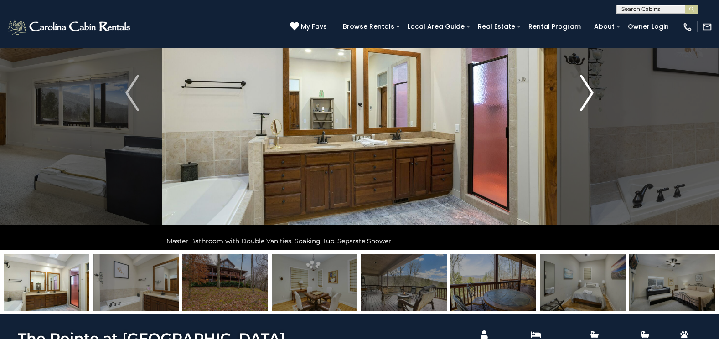
click at [587, 87] on img "Next" at bounding box center [587, 93] width 14 height 36
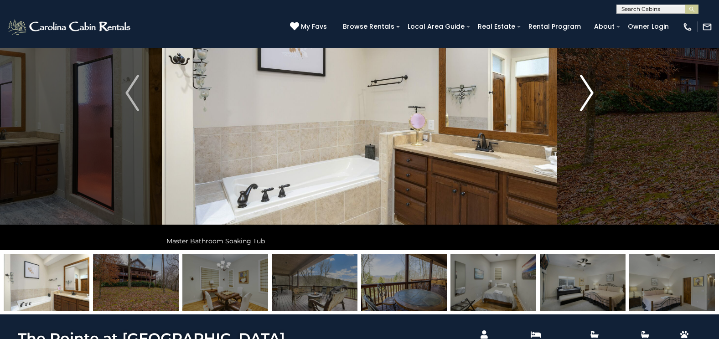
click at [587, 87] on img "Next" at bounding box center [587, 93] width 14 height 36
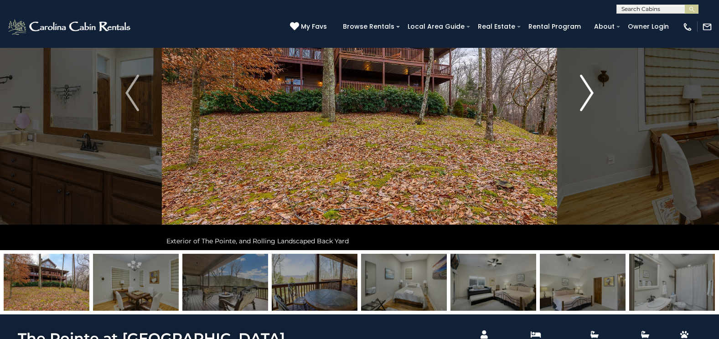
click at [587, 87] on img "Next" at bounding box center [587, 93] width 14 height 36
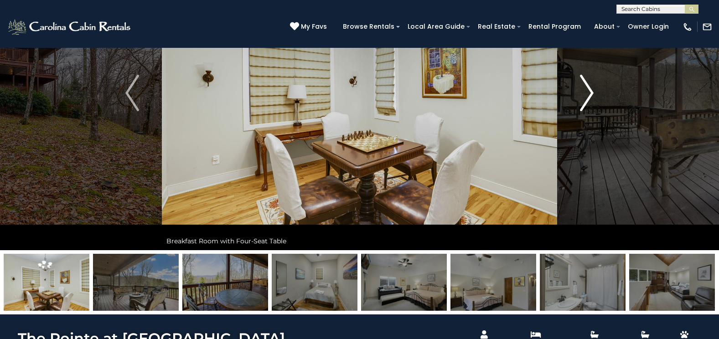
click at [587, 87] on img "Next" at bounding box center [587, 93] width 14 height 36
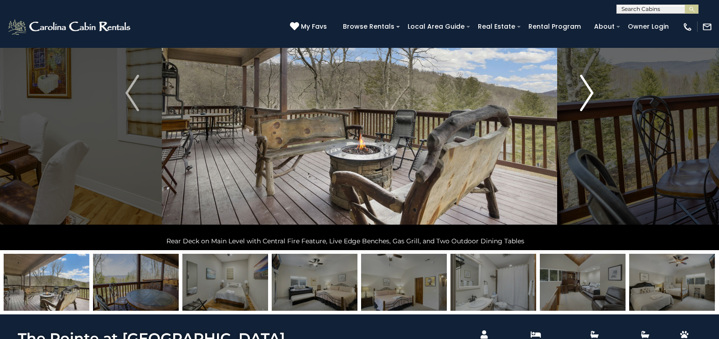
click at [587, 87] on img "Next" at bounding box center [587, 93] width 14 height 36
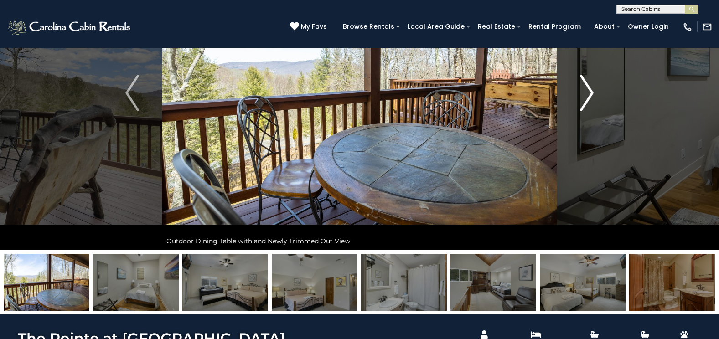
click at [587, 87] on img "Next" at bounding box center [587, 93] width 14 height 36
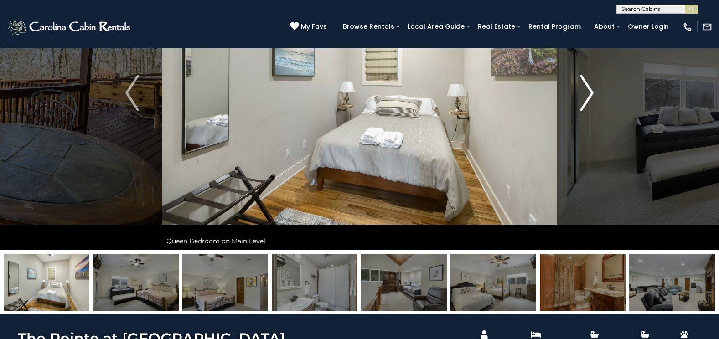
click at [587, 87] on img "Next" at bounding box center [587, 93] width 14 height 36
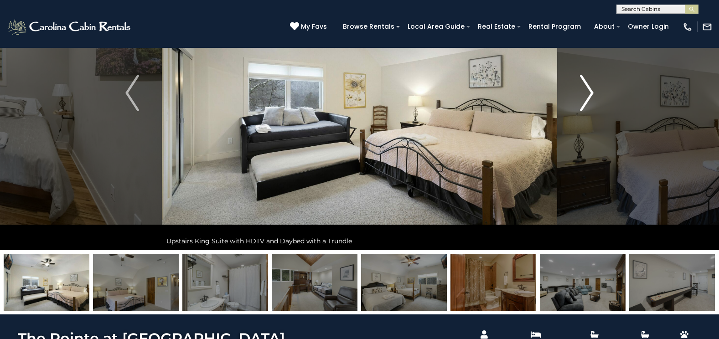
click at [587, 87] on img "Next" at bounding box center [587, 93] width 14 height 36
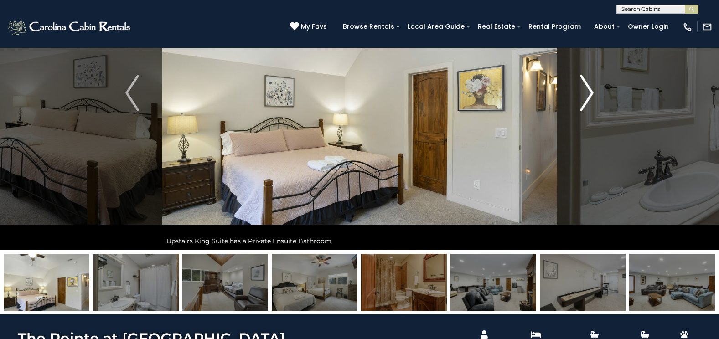
click at [587, 87] on img "Next" at bounding box center [587, 93] width 14 height 36
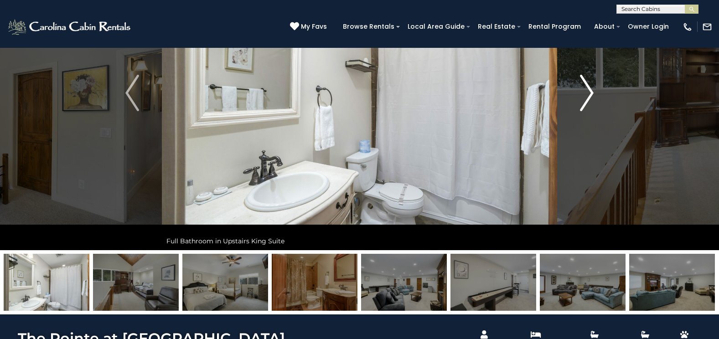
click at [587, 87] on img "Next" at bounding box center [587, 93] width 14 height 36
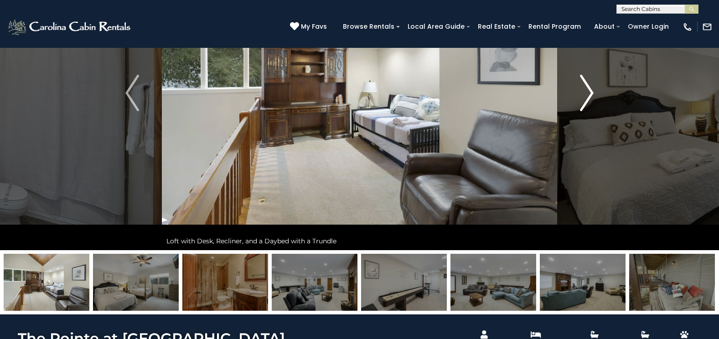
click at [587, 87] on img "Next" at bounding box center [587, 93] width 14 height 36
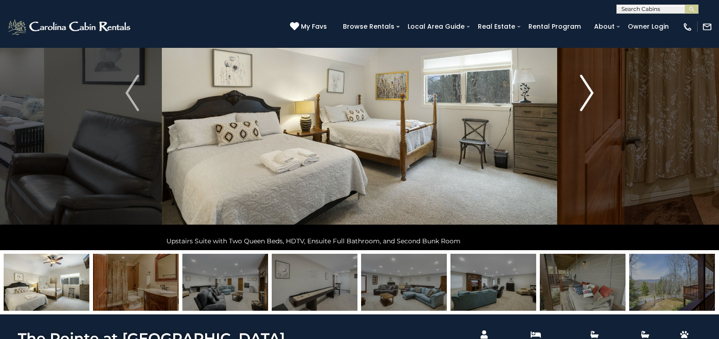
click at [587, 87] on img "Next" at bounding box center [587, 93] width 14 height 36
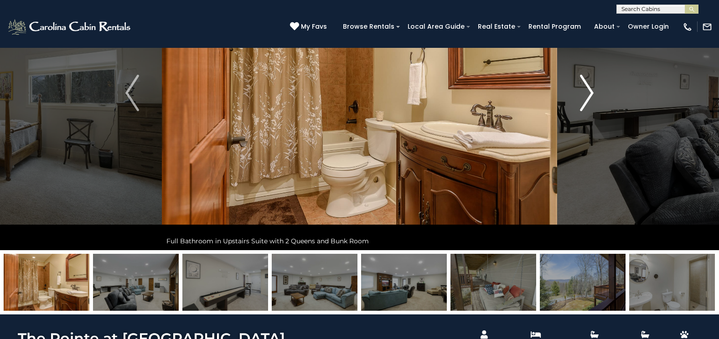
click at [587, 87] on img "Next" at bounding box center [587, 93] width 14 height 36
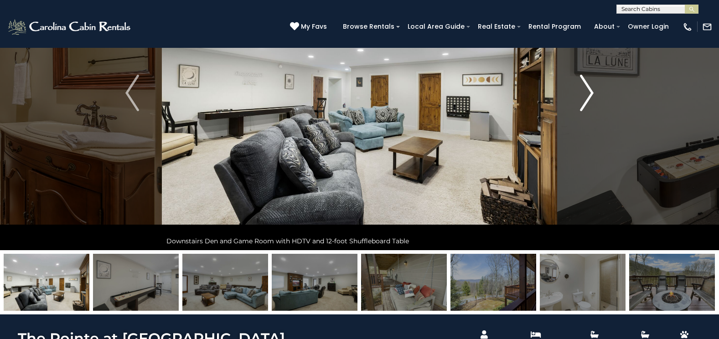
click at [587, 87] on img "Next" at bounding box center [587, 93] width 14 height 36
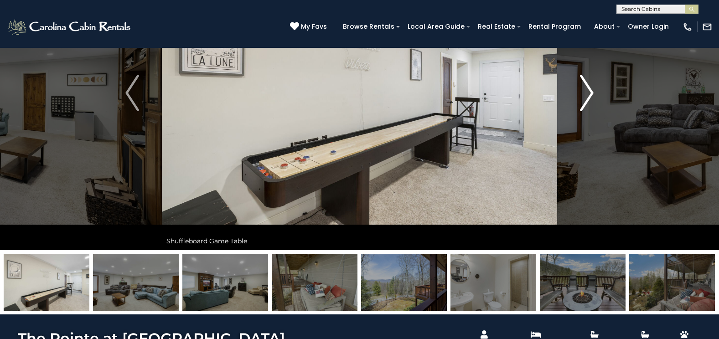
click at [587, 87] on img "Next" at bounding box center [587, 93] width 14 height 36
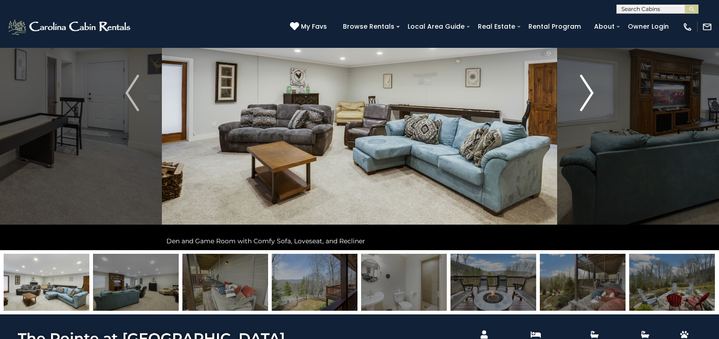
click at [587, 87] on img "Next" at bounding box center [587, 93] width 14 height 36
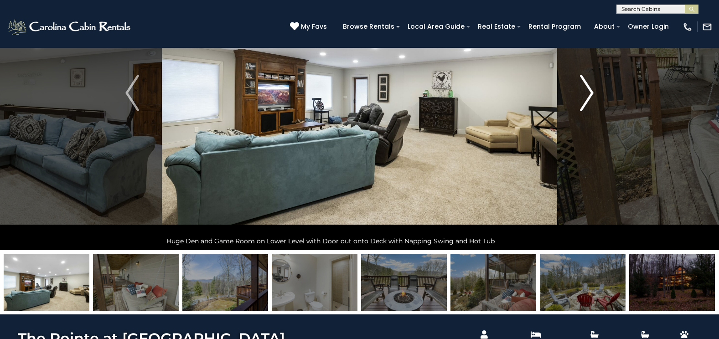
click at [587, 87] on img "Next" at bounding box center [587, 93] width 14 height 36
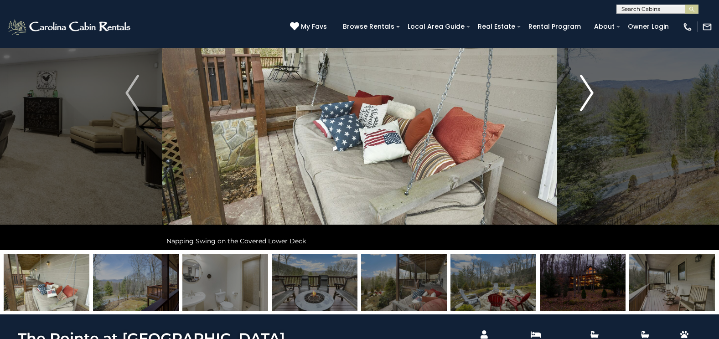
click at [587, 87] on img "Next" at bounding box center [587, 93] width 14 height 36
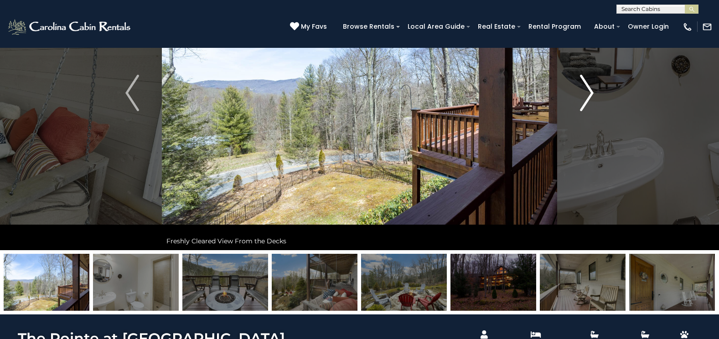
click at [587, 87] on img "Next" at bounding box center [587, 93] width 14 height 36
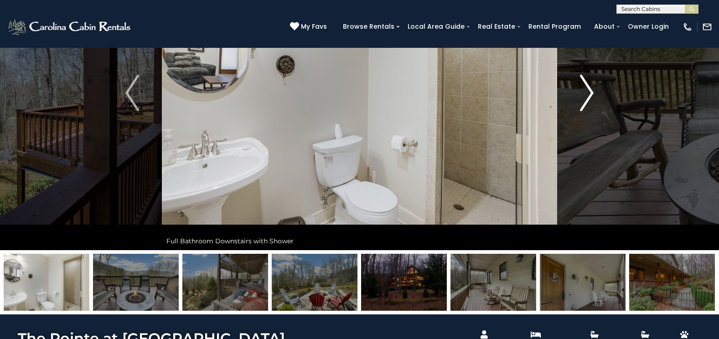
click at [587, 87] on img "Next" at bounding box center [587, 93] width 14 height 36
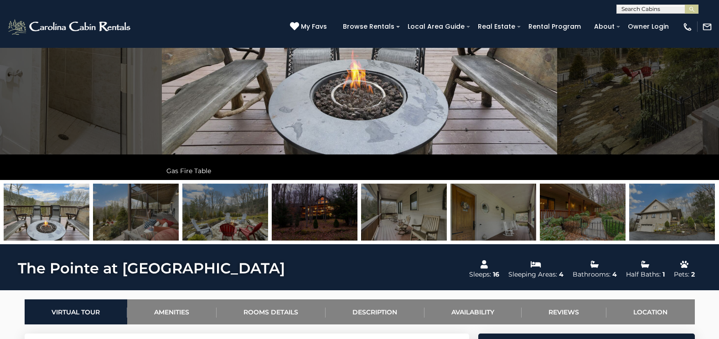
scroll to position [137, 0]
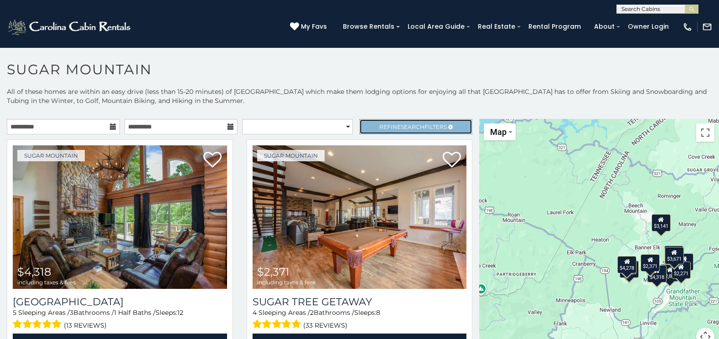
click at [424, 122] on link "Refine Search Filters" at bounding box center [415, 126] width 113 height 15
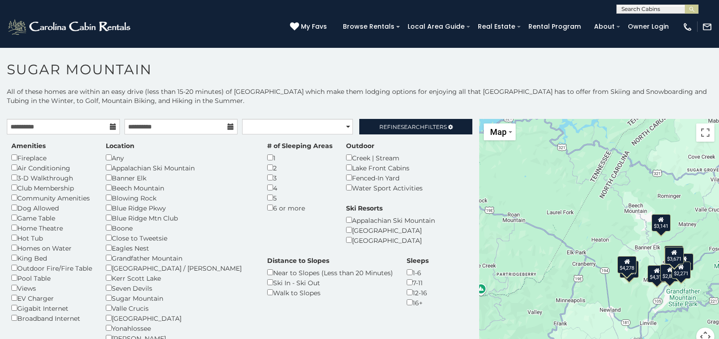
click at [15, 241] on div "Hot Tub" at bounding box center [51, 238] width 81 height 10
click at [17, 238] on div "Hot Tub" at bounding box center [51, 238] width 81 height 10
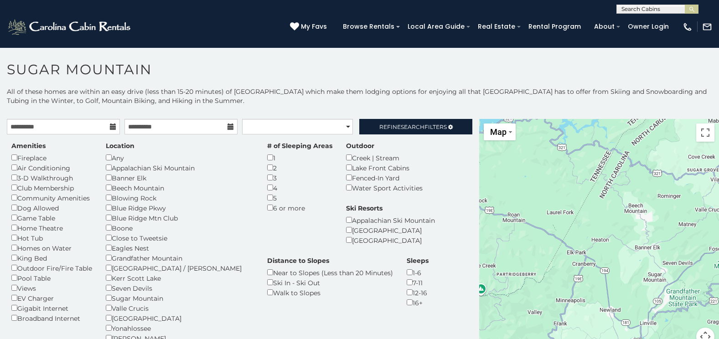
click at [346, 164] on div "Lake Front Cabins" at bounding box center [384, 168] width 77 height 10
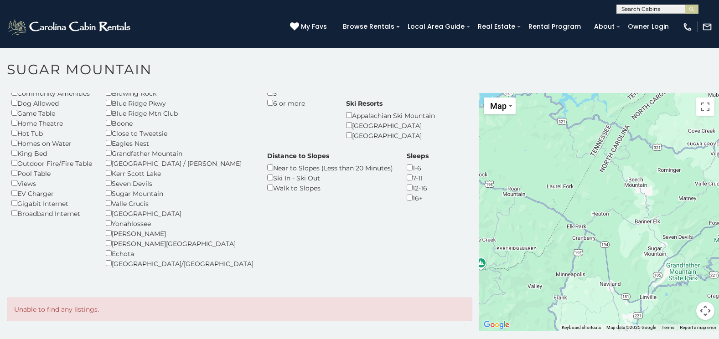
scroll to position [26, 0]
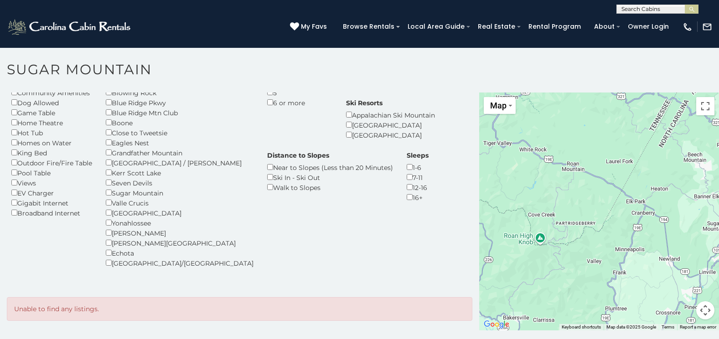
drag, startPoint x: 516, startPoint y: 134, endPoint x: 565, endPoint y: -5, distance: 146.9
click at [565, 0] on html "**********" at bounding box center [359, 172] width 719 height 344
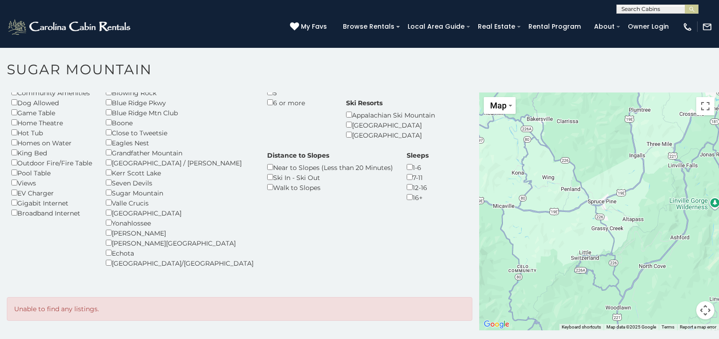
click at [41, 99] on div "Dog Allowed" at bounding box center [51, 103] width 81 height 10
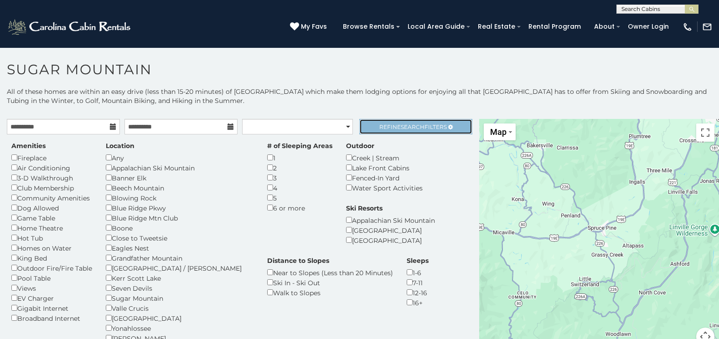
click at [427, 126] on span "Refine Search Filters" at bounding box center [412, 127] width 67 height 7
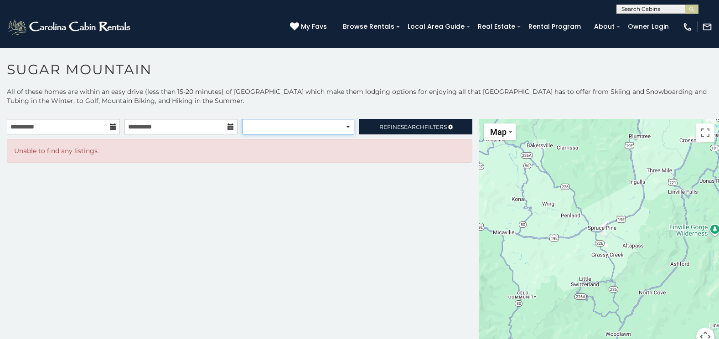
click at [345, 127] on select "**********" at bounding box center [298, 126] width 112 height 15
select select "*****"
click at [242, 119] on select "**********" at bounding box center [298, 126] width 112 height 15
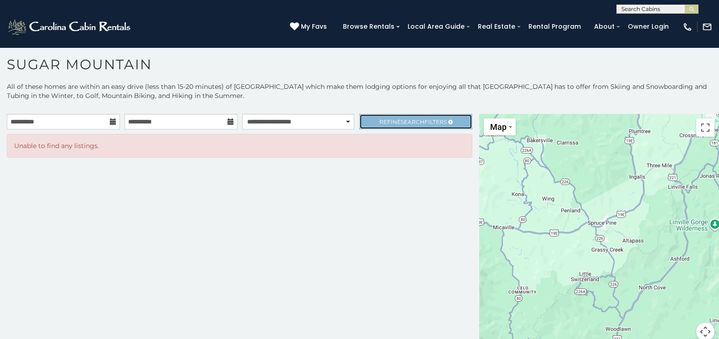
click at [451, 120] on link "Refine Search Filters" at bounding box center [415, 121] width 113 height 15
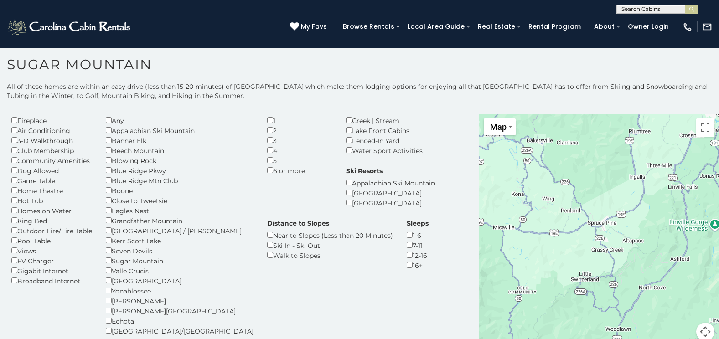
scroll to position [79, 0]
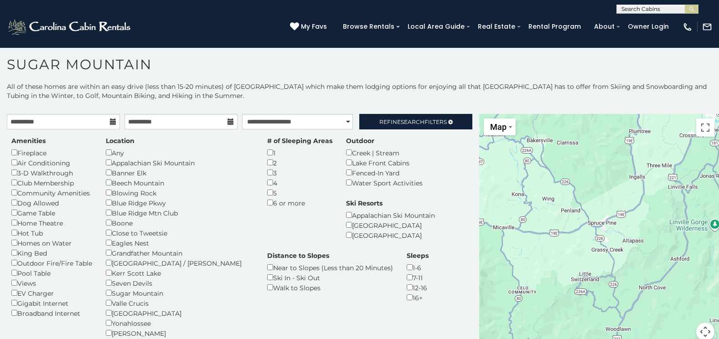
click at [113, 211] on div "Blue Ridge Mtn Club" at bounding box center [180, 213] width 148 height 10
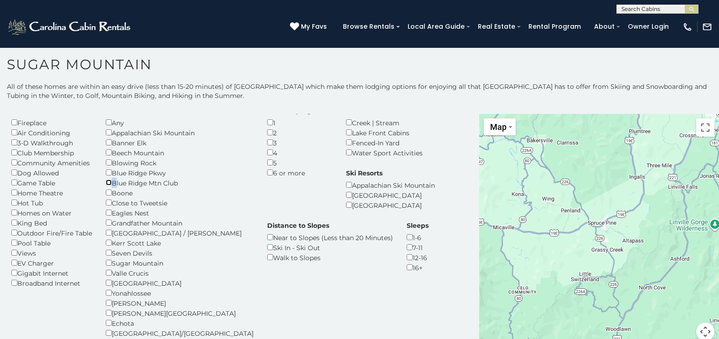
scroll to position [46, 0]
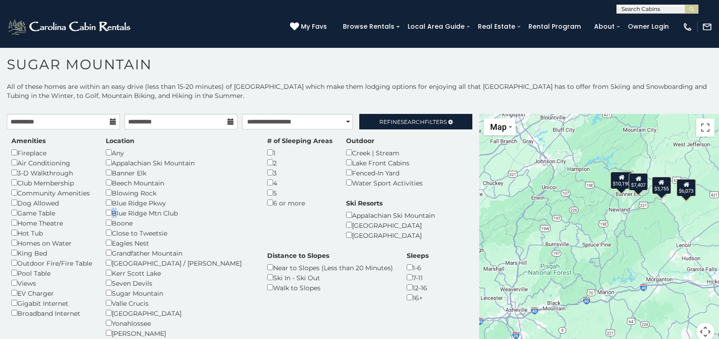
click at [656, 191] on div "$3,755" at bounding box center [661, 185] width 19 height 17
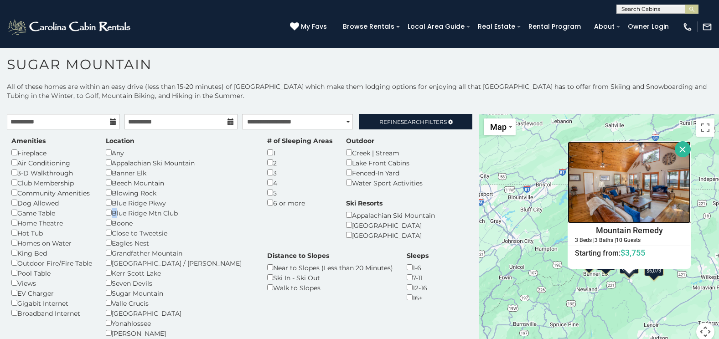
click at [627, 167] on img at bounding box center [628, 182] width 123 height 82
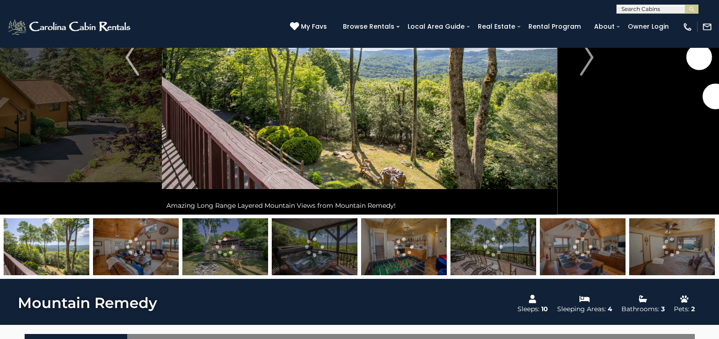
scroll to position [46, 0]
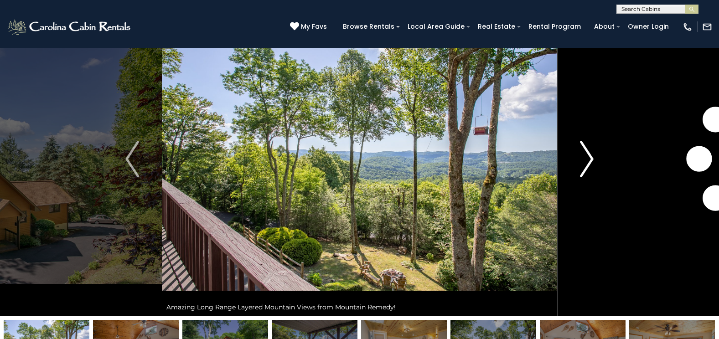
click at [580, 158] on img "Next" at bounding box center [587, 159] width 14 height 36
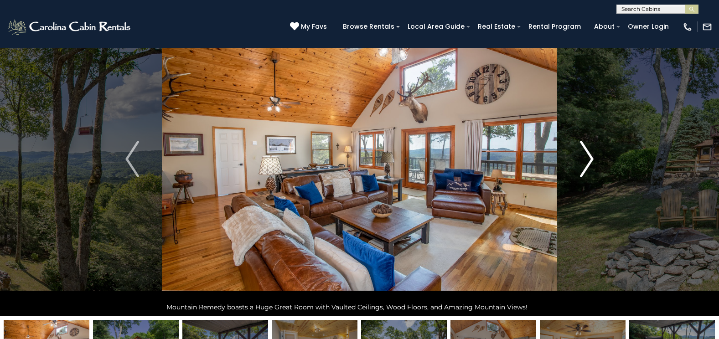
click at [580, 158] on img "Next" at bounding box center [587, 159] width 14 height 36
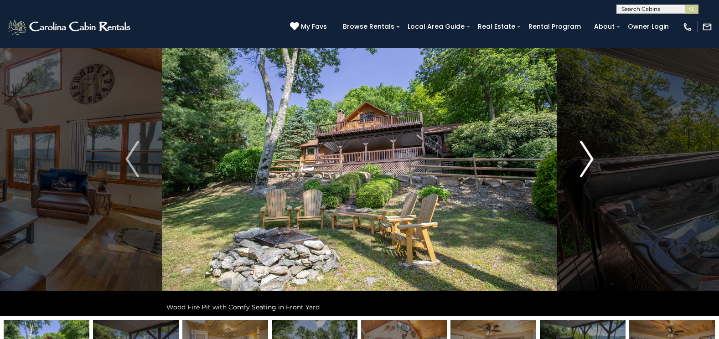
click at [580, 158] on img "Next" at bounding box center [587, 159] width 14 height 36
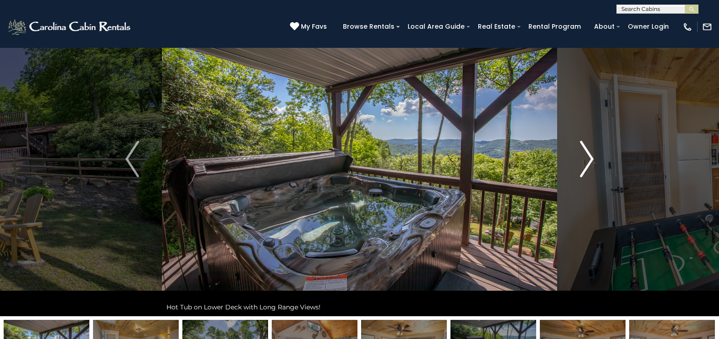
click at [580, 158] on img "Next" at bounding box center [587, 159] width 14 height 36
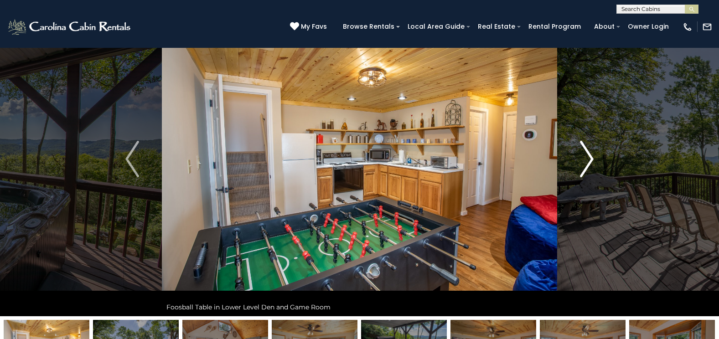
click at [580, 158] on img "Next" at bounding box center [587, 159] width 14 height 36
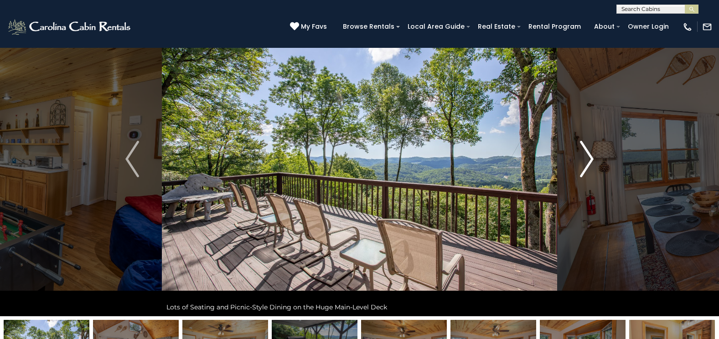
click at [580, 158] on img "Next" at bounding box center [587, 159] width 14 height 36
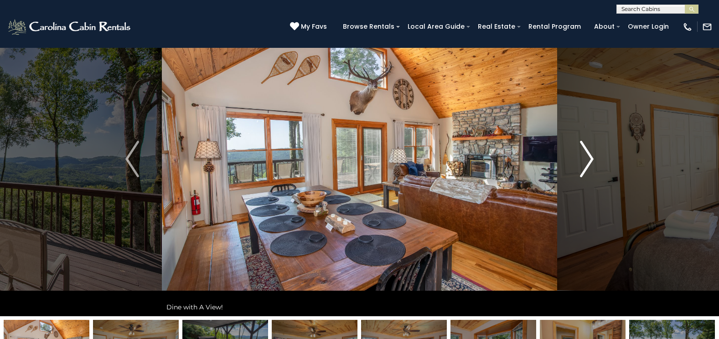
click at [580, 158] on img "Next" at bounding box center [587, 159] width 14 height 36
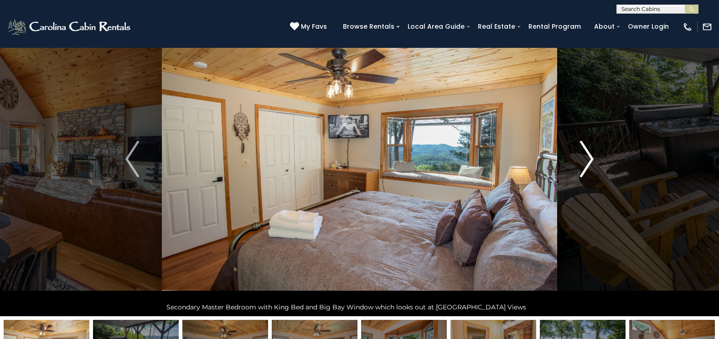
click at [580, 158] on img "Next" at bounding box center [587, 159] width 14 height 36
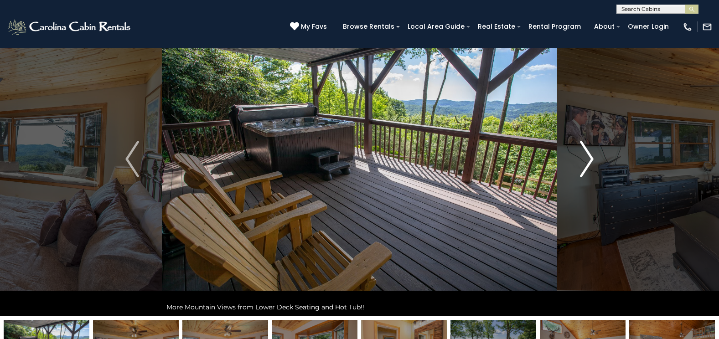
click at [580, 158] on img "Next" at bounding box center [587, 159] width 14 height 36
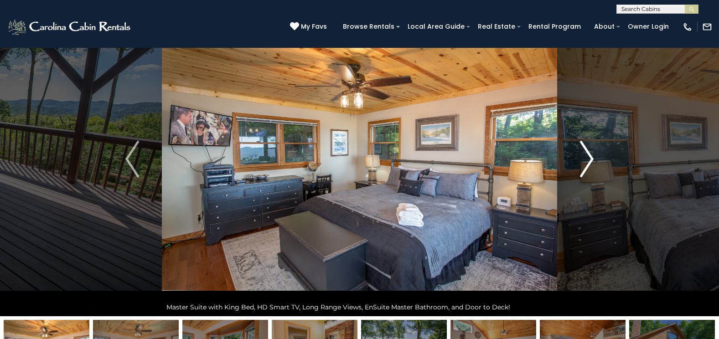
click at [580, 158] on img "Next" at bounding box center [587, 159] width 14 height 36
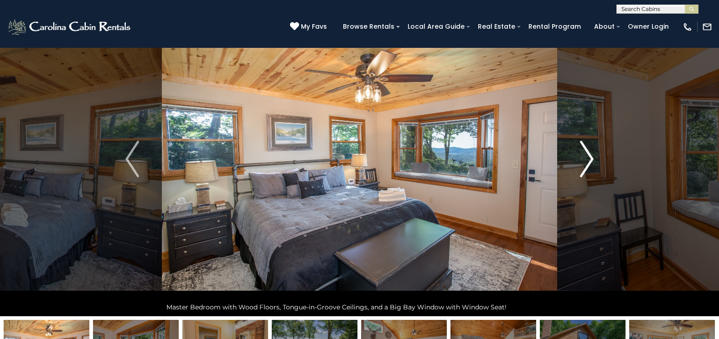
click at [580, 158] on img "Next" at bounding box center [587, 159] width 14 height 36
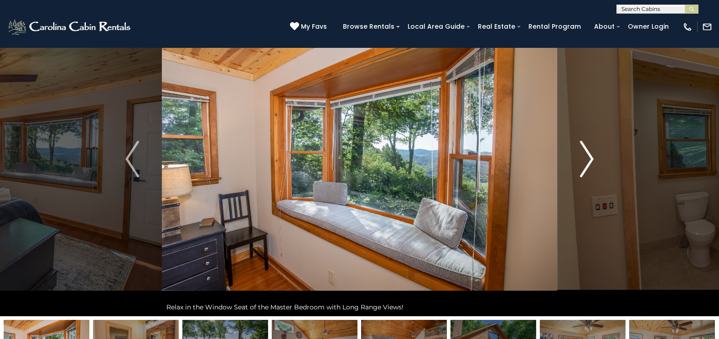
click at [580, 158] on img "Next" at bounding box center [587, 159] width 14 height 36
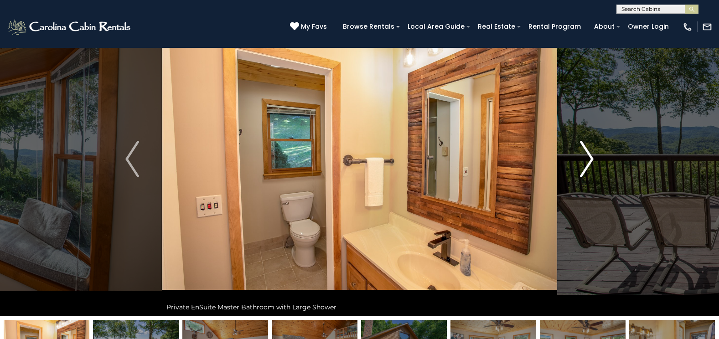
click at [580, 158] on img "Next" at bounding box center [587, 159] width 14 height 36
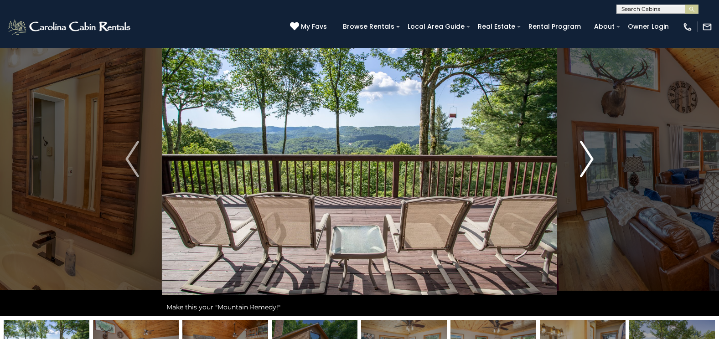
click at [580, 158] on img "Next" at bounding box center [587, 159] width 14 height 36
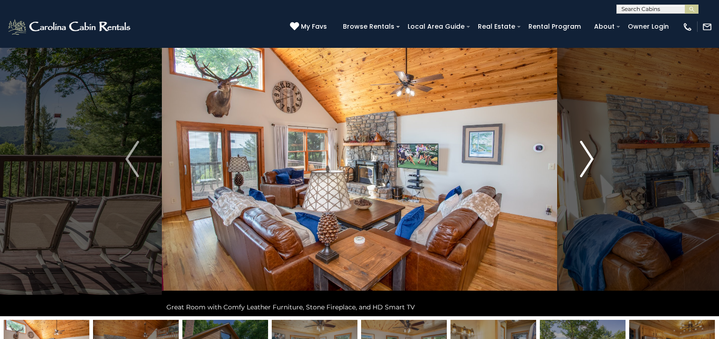
click at [580, 158] on img "Next" at bounding box center [587, 159] width 14 height 36
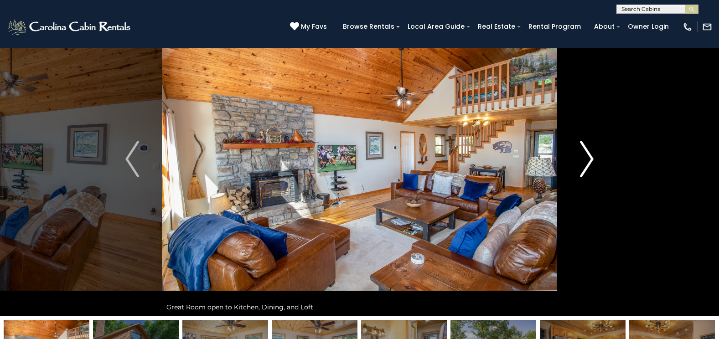
click at [580, 158] on img "Next" at bounding box center [587, 159] width 14 height 36
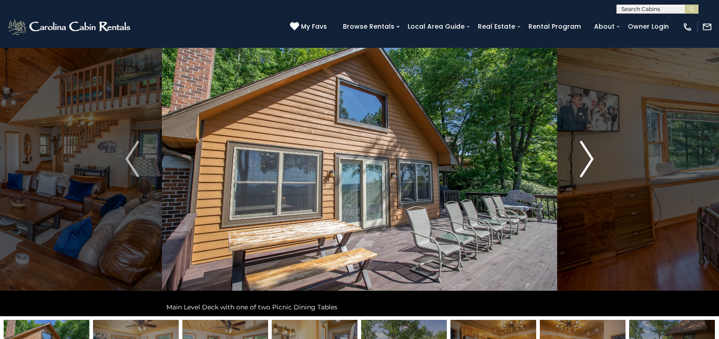
click at [580, 158] on img "Next" at bounding box center [587, 159] width 14 height 36
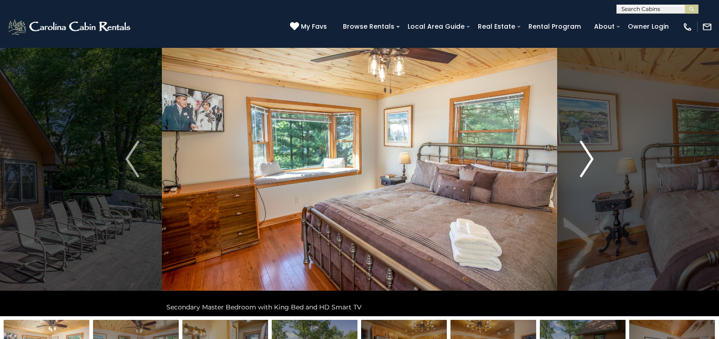
click at [580, 158] on img "Next" at bounding box center [587, 159] width 14 height 36
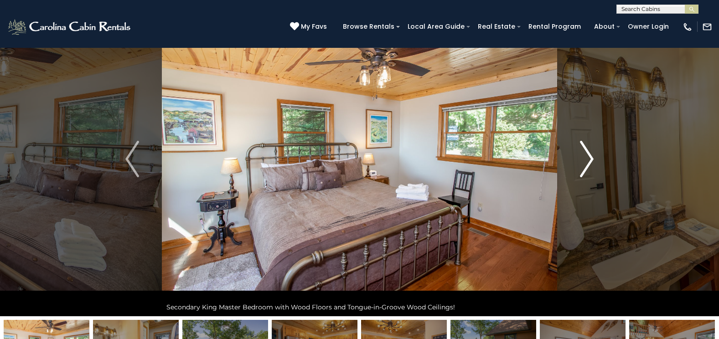
click at [580, 158] on img "Next" at bounding box center [587, 159] width 14 height 36
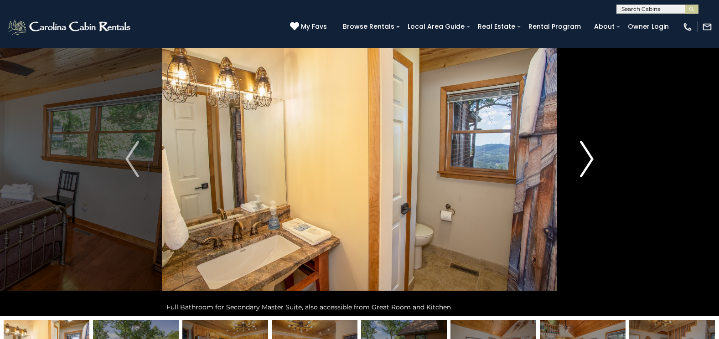
click at [580, 158] on img "Next" at bounding box center [587, 159] width 14 height 36
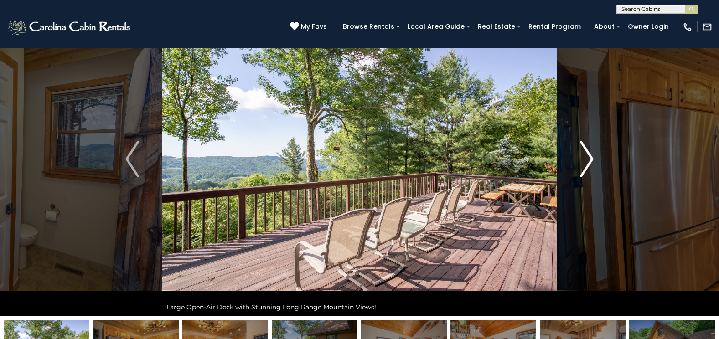
click at [580, 158] on img "Next" at bounding box center [587, 159] width 14 height 36
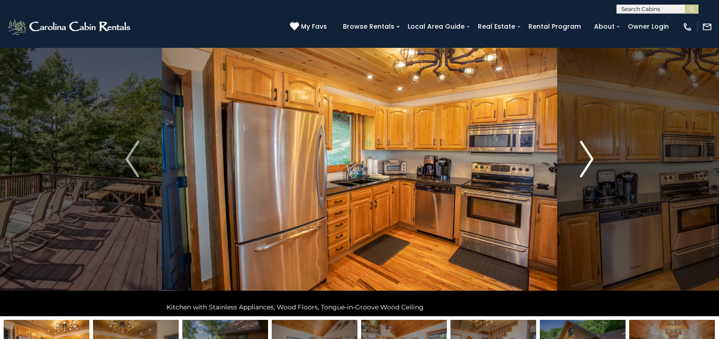
click at [580, 158] on img "Next" at bounding box center [587, 159] width 14 height 36
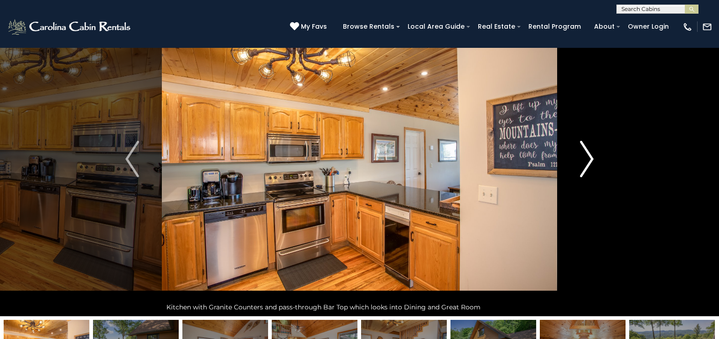
click at [580, 158] on img "Next" at bounding box center [587, 159] width 14 height 36
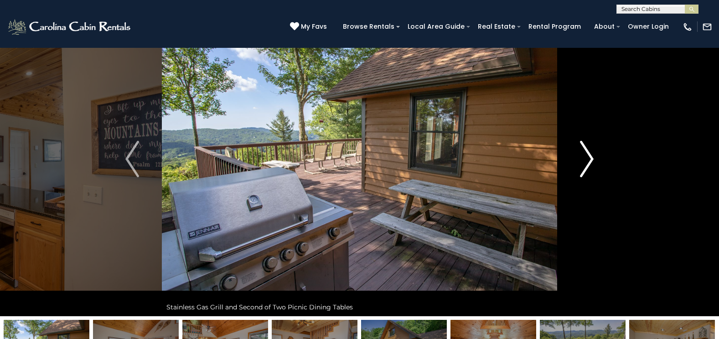
click at [580, 158] on img "Next" at bounding box center [587, 159] width 14 height 36
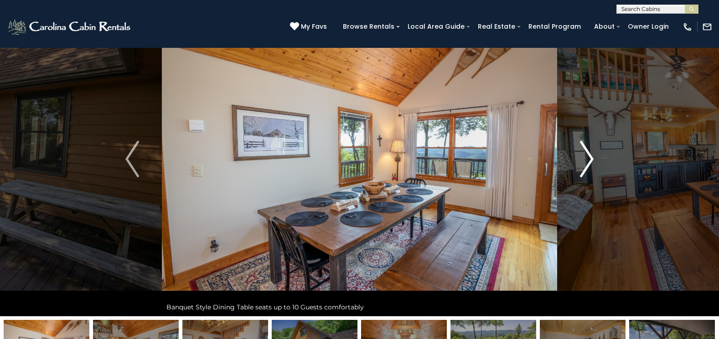
click at [580, 158] on img "Next" at bounding box center [587, 159] width 14 height 36
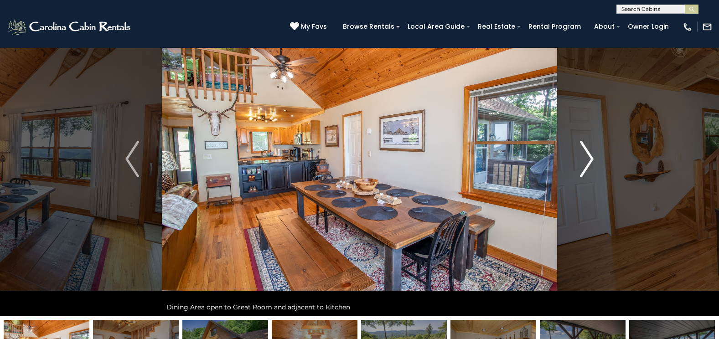
click at [580, 158] on img "Next" at bounding box center [587, 159] width 14 height 36
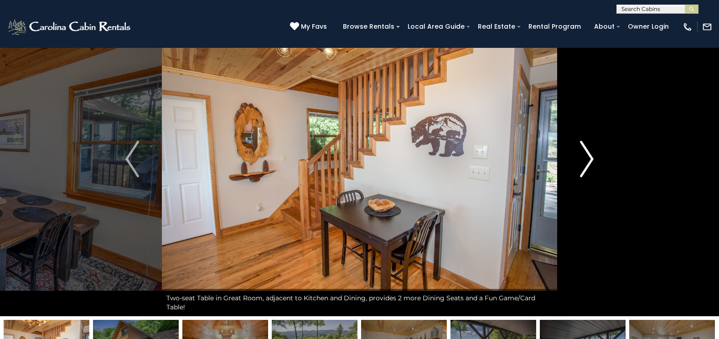
click at [580, 158] on img "Next" at bounding box center [587, 159] width 14 height 36
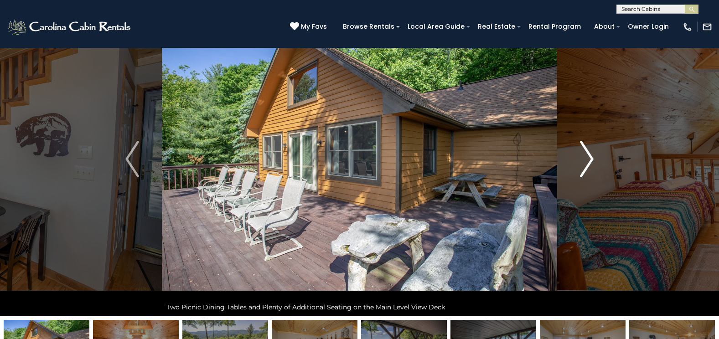
click at [580, 158] on img "Next" at bounding box center [587, 159] width 14 height 36
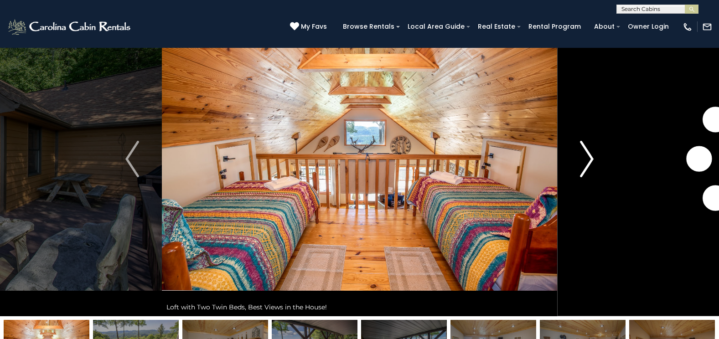
click at [580, 158] on img "Next" at bounding box center [587, 159] width 14 height 36
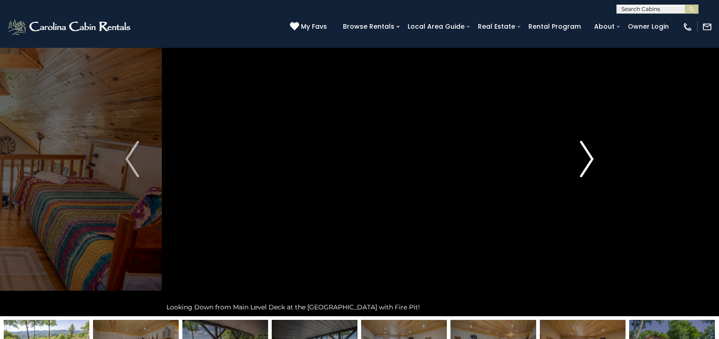
click at [580, 158] on img "Next" at bounding box center [587, 159] width 14 height 36
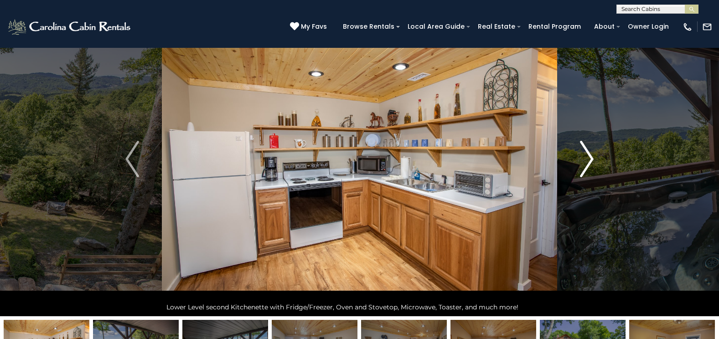
click at [580, 158] on img "Next" at bounding box center [587, 159] width 14 height 36
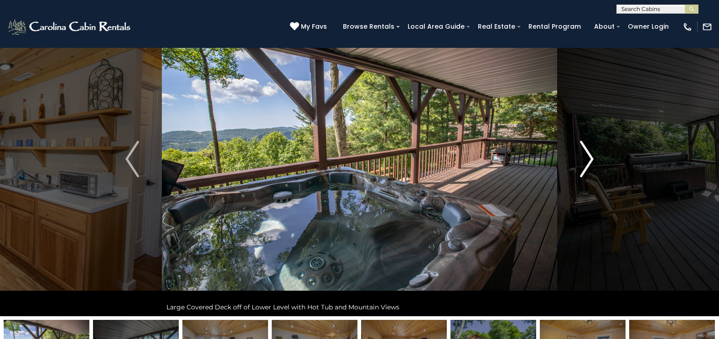
click at [580, 158] on img "Next" at bounding box center [587, 159] width 14 height 36
